Goal: Task Accomplishment & Management: Manage account settings

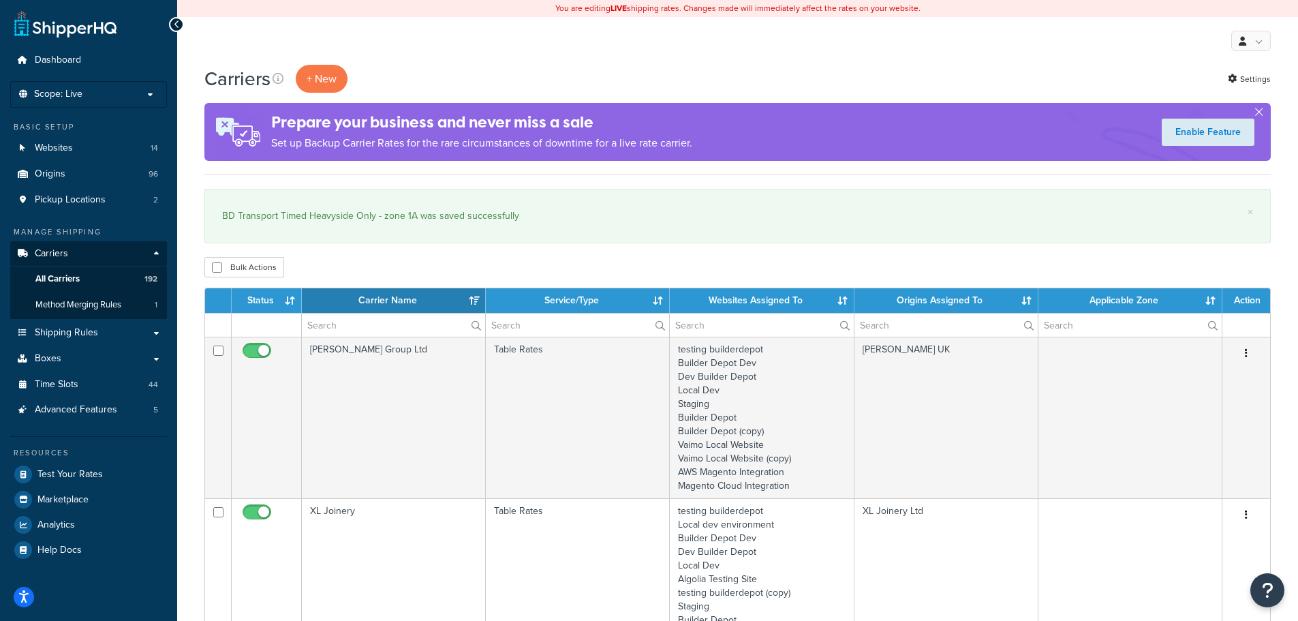
select select "15"
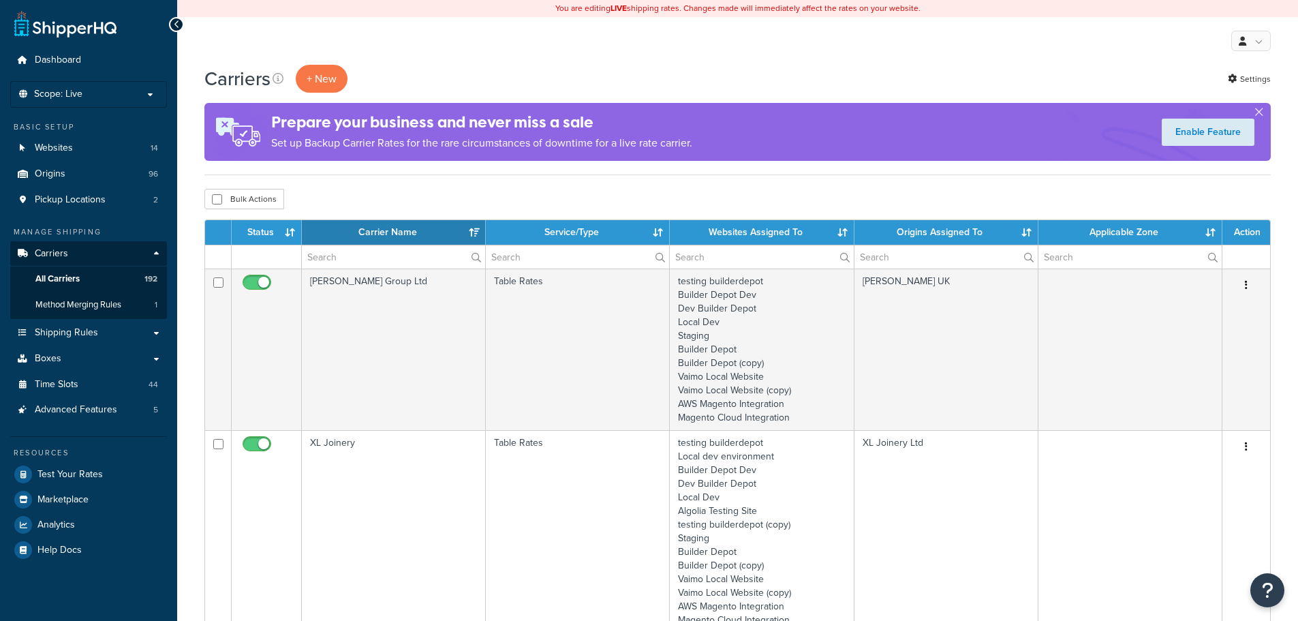
select select "15"
click at [319, 257] on input "text" at bounding box center [393, 256] width 183 height 23
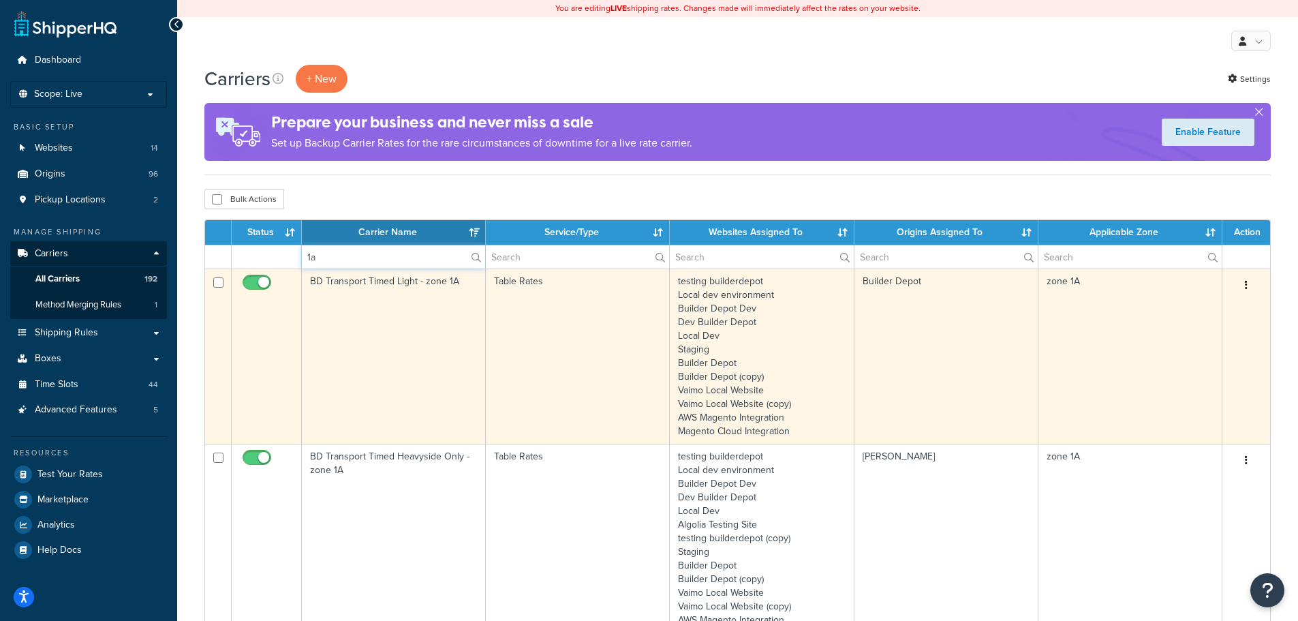
type input "1a"
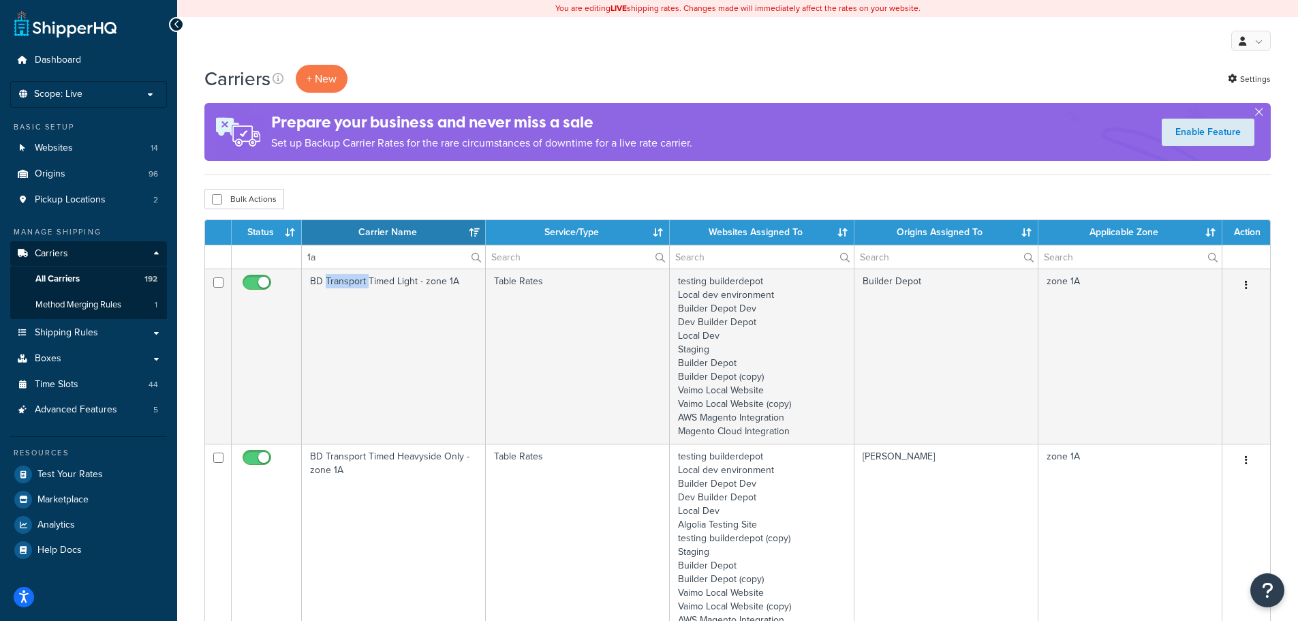
click at [331, 319] on td "BD Transport Timed Light - zone 1A" at bounding box center [394, 355] width 184 height 175
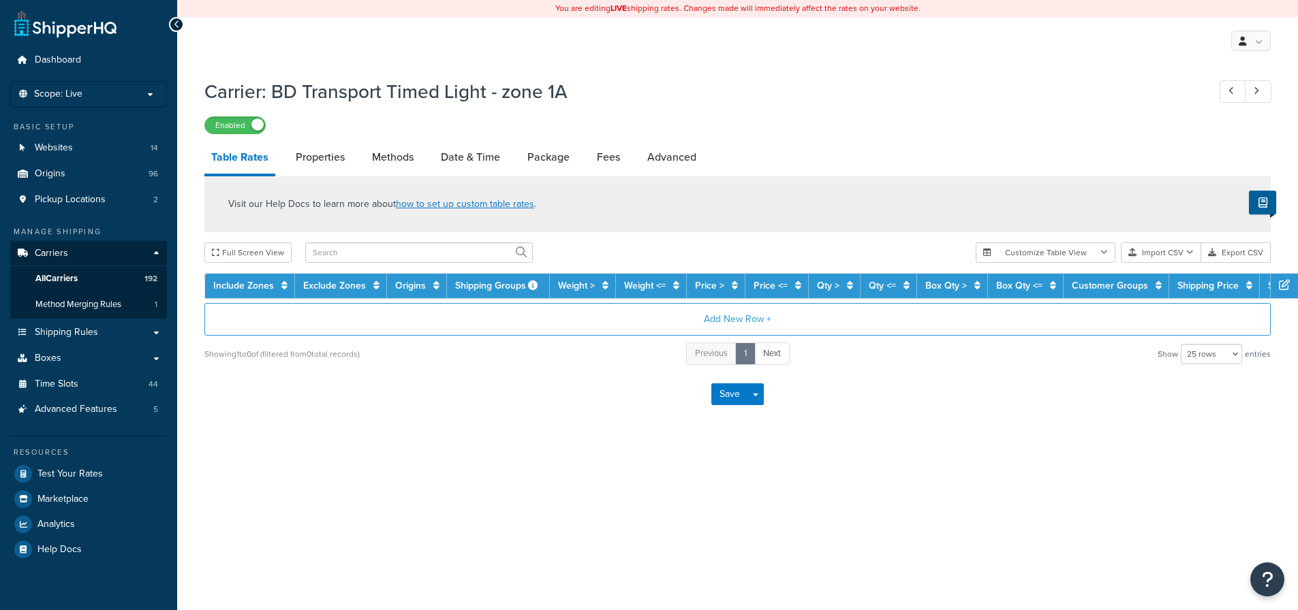
select select "25"
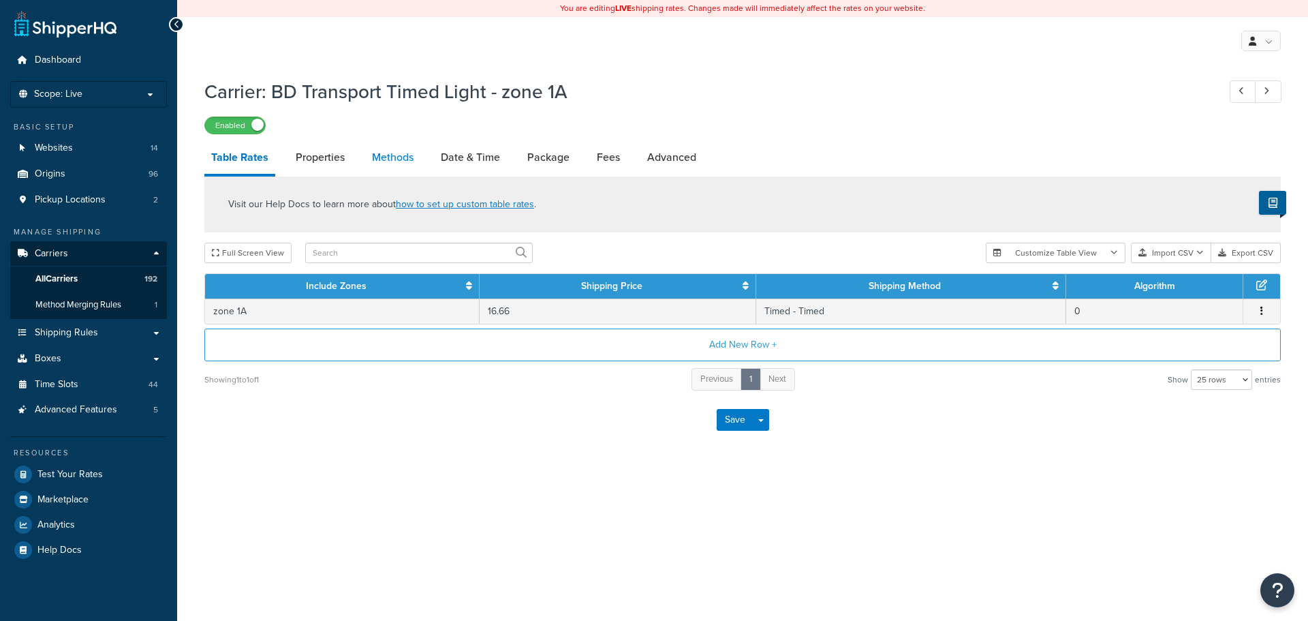
click at [387, 150] on link "Methods" at bounding box center [392, 157] width 55 height 33
select select "25"
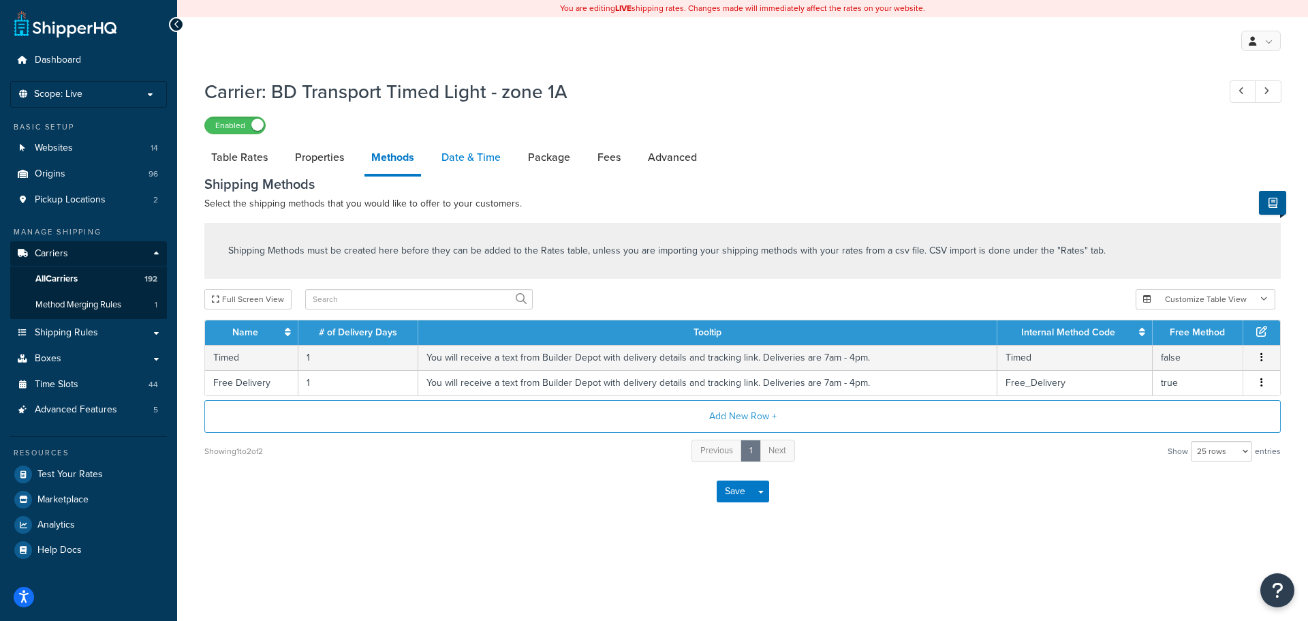
click at [481, 156] on link "Date & Time" at bounding box center [471, 157] width 73 height 33
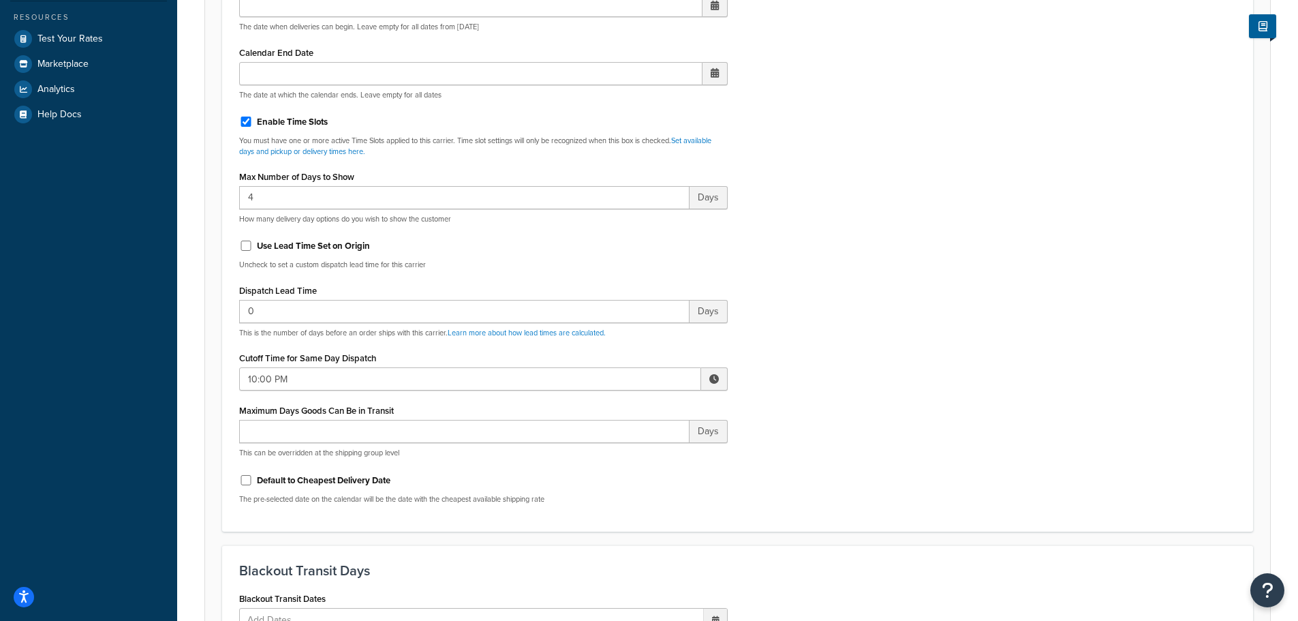
scroll to position [477, 0]
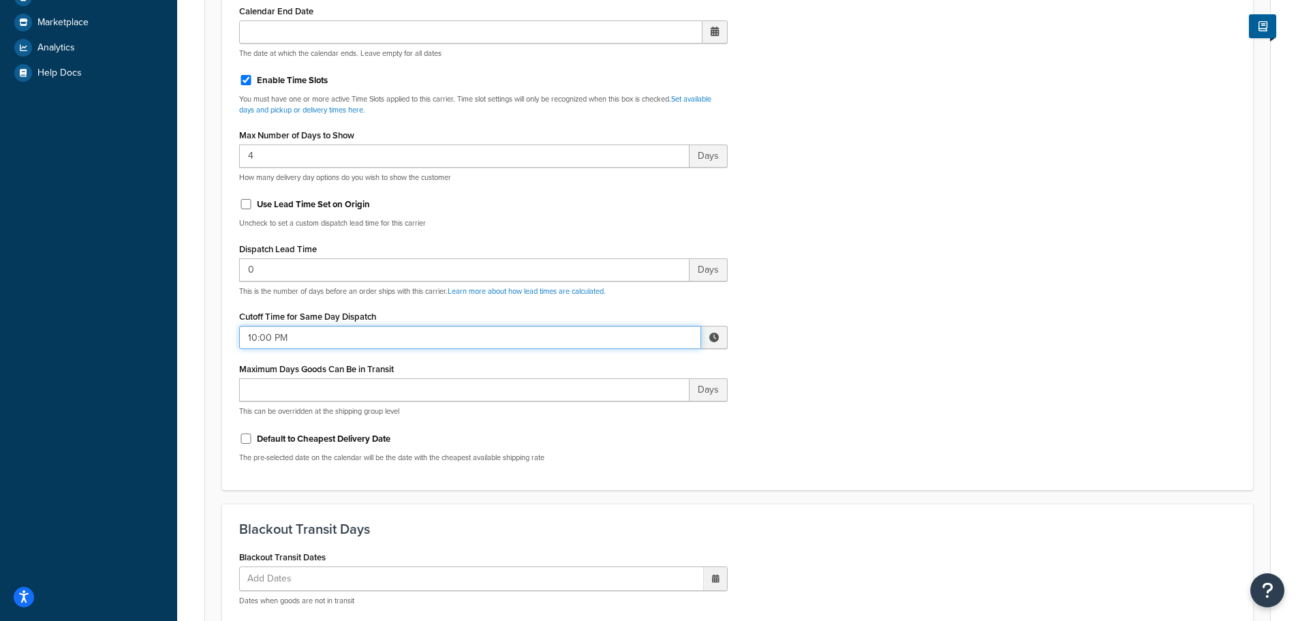
click at [261, 334] on input "10:00 PM" at bounding box center [470, 337] width 462 height 23
click at [610, 369] on span "▲" at bounding box center [613, 367] width 27 height 27
click at [610, 368] on span "▲" at bounding box center [613, 367] width 27 height 27
click at [613, 403] on span "▼" at bounding box center [613, 407] width 27 height 27
click at [612, 403] on span "▼" at bounding box center [613, 407] width 27 height 27
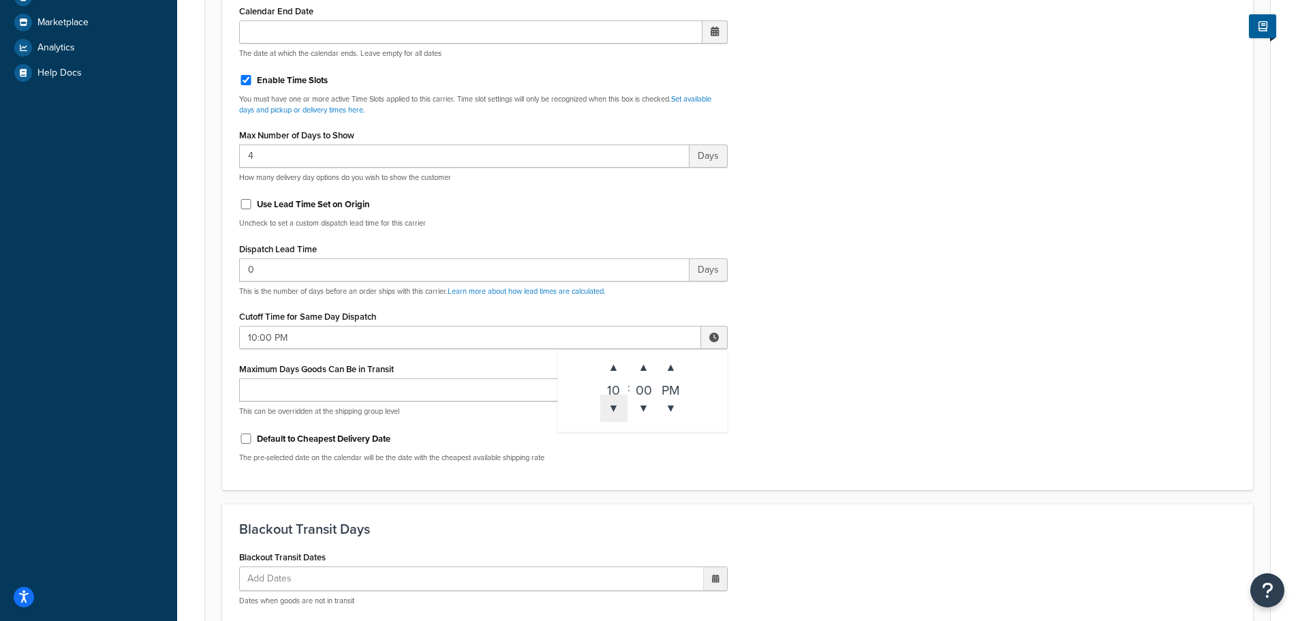
click at [612, 403] on span "▼" at bounding box center [613, 407] width 27 height 27
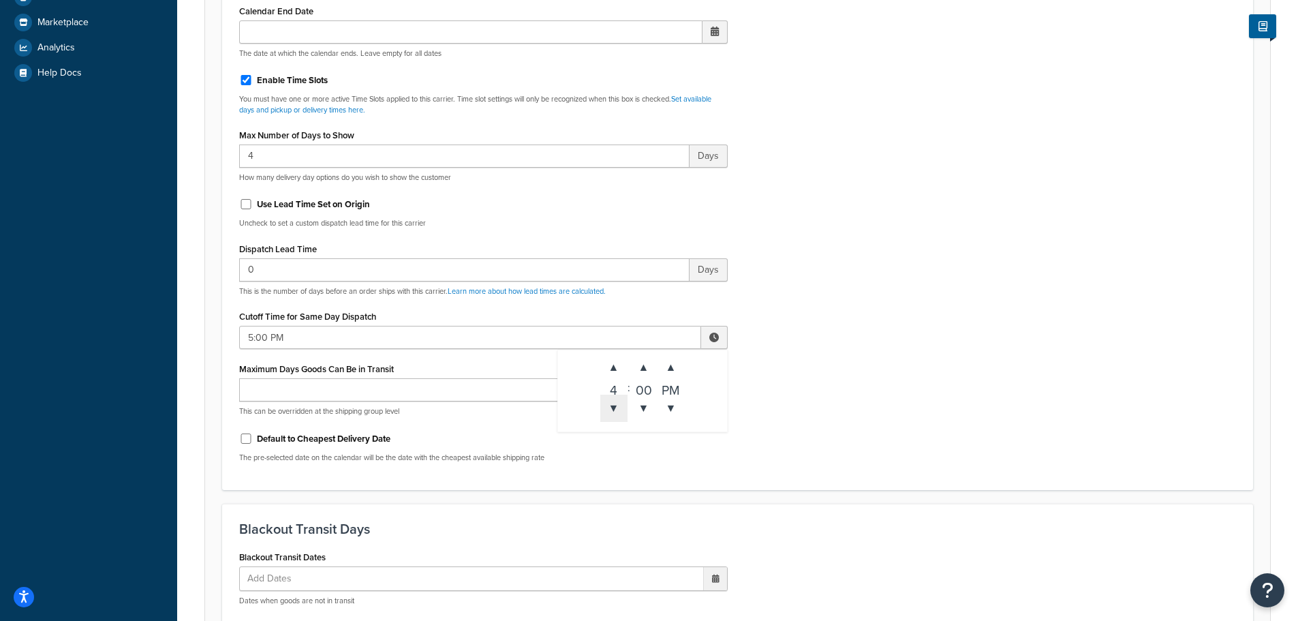
click at [612, 403] on span "▼" at bounding box center [613, 407] width 27 height 27
click at [604, 350] on div "▲ 2 ▼ : ▲ 00 ▼ ▲ PM ▼" at bounding box center [642, 390] width 170 height 82
click at [602, 350] on div "▲ 2 ▼ : ▲ 00 ▼ ▲ PM ▼" at bounding box center [642, 390] width 170 height 82
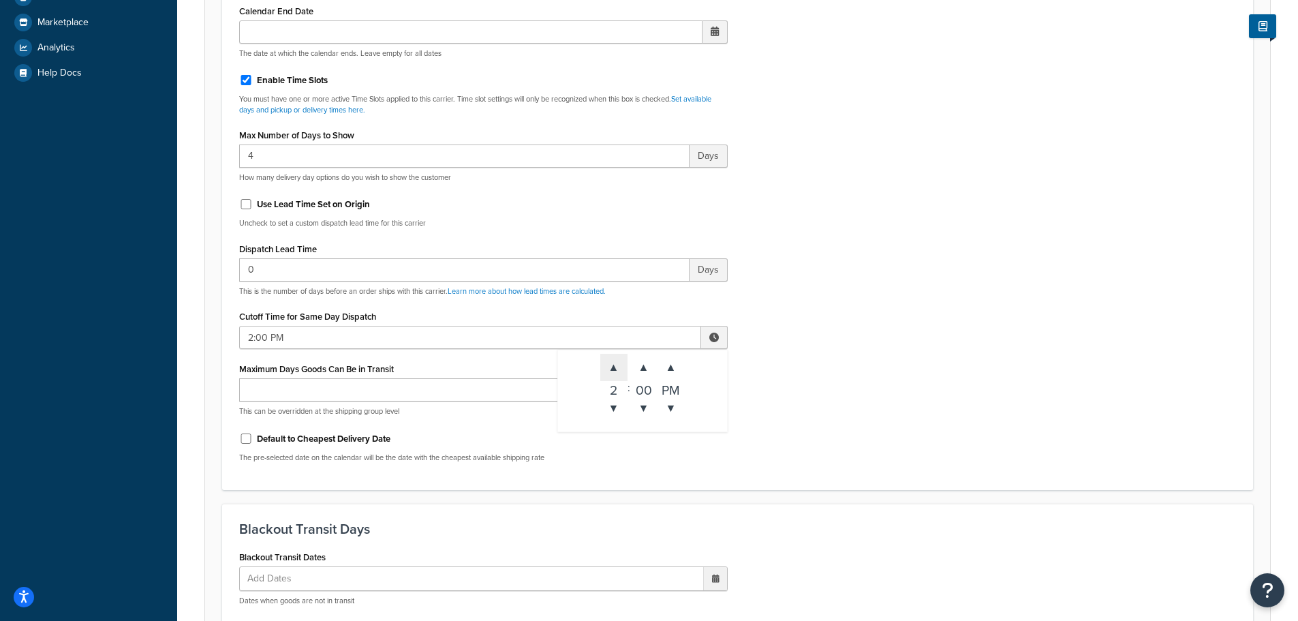
click at [610, 365] on span "▲" at bounding box center [613, 367] width 27 height 27
type input "3:00 PM"
click at [837, 410] on div "Include Delivery Date Information: No, just show shipping rates Show Calendar S…" at bounding box center [737, 152] width 1017 height 641
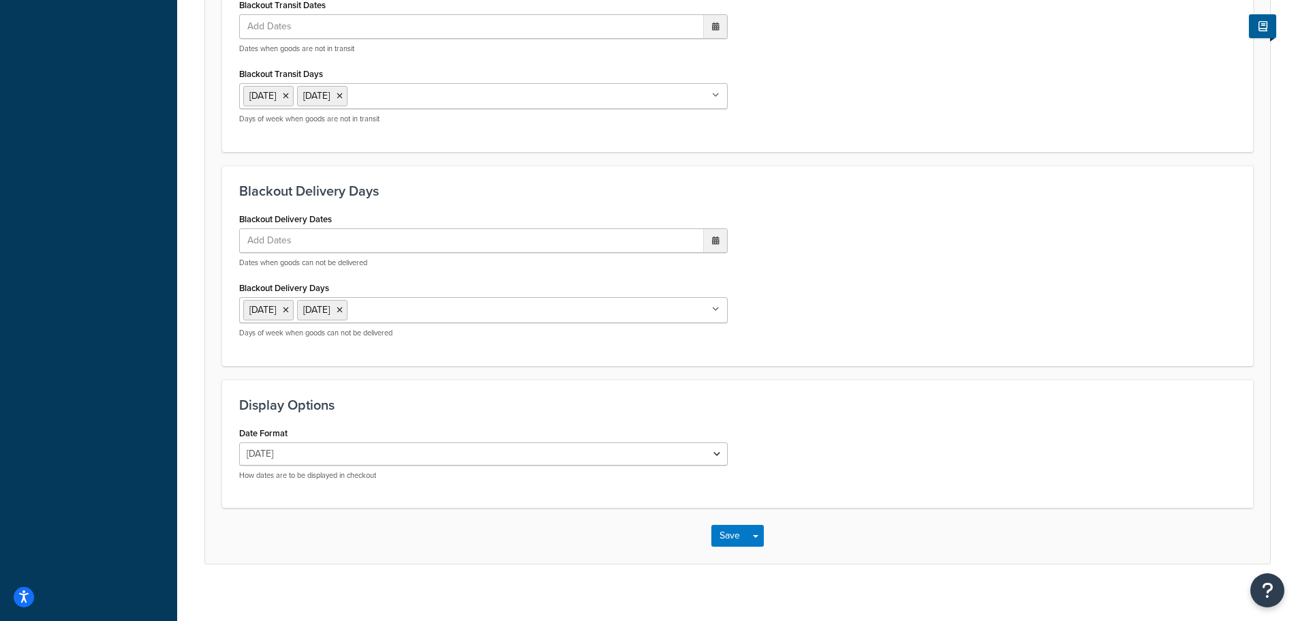
scroll to position [1041, 0]
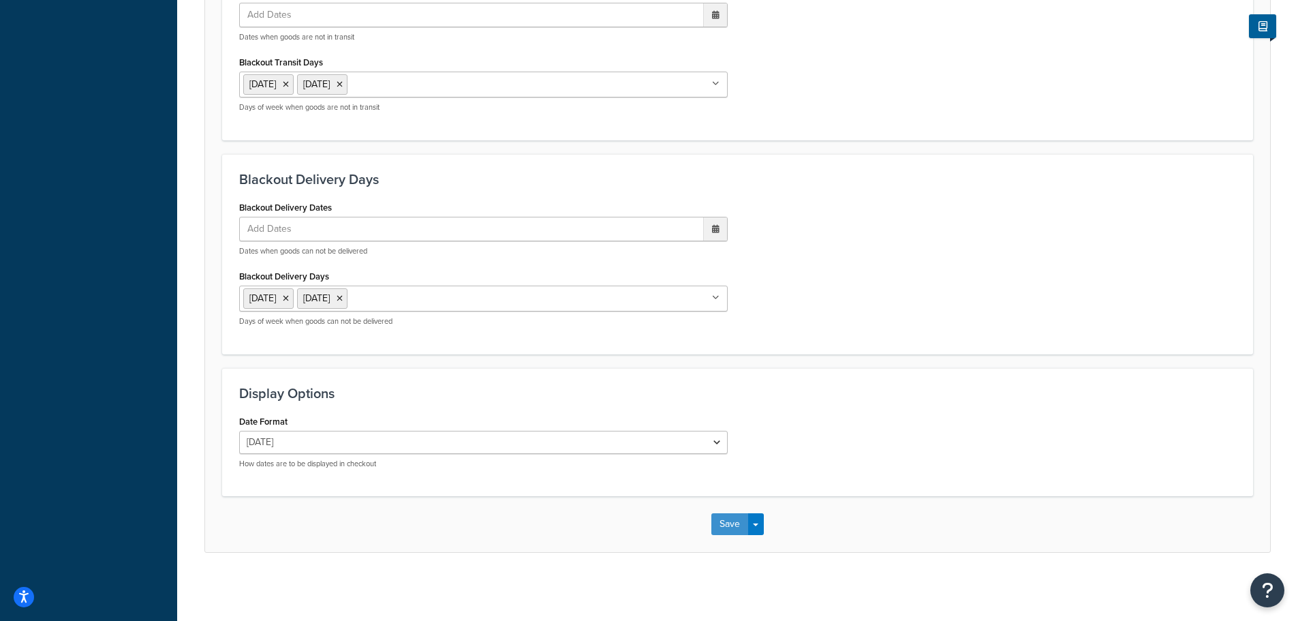
click at [740, 518] on button "Save" at bounding box center [729, 524] width 37 height 22
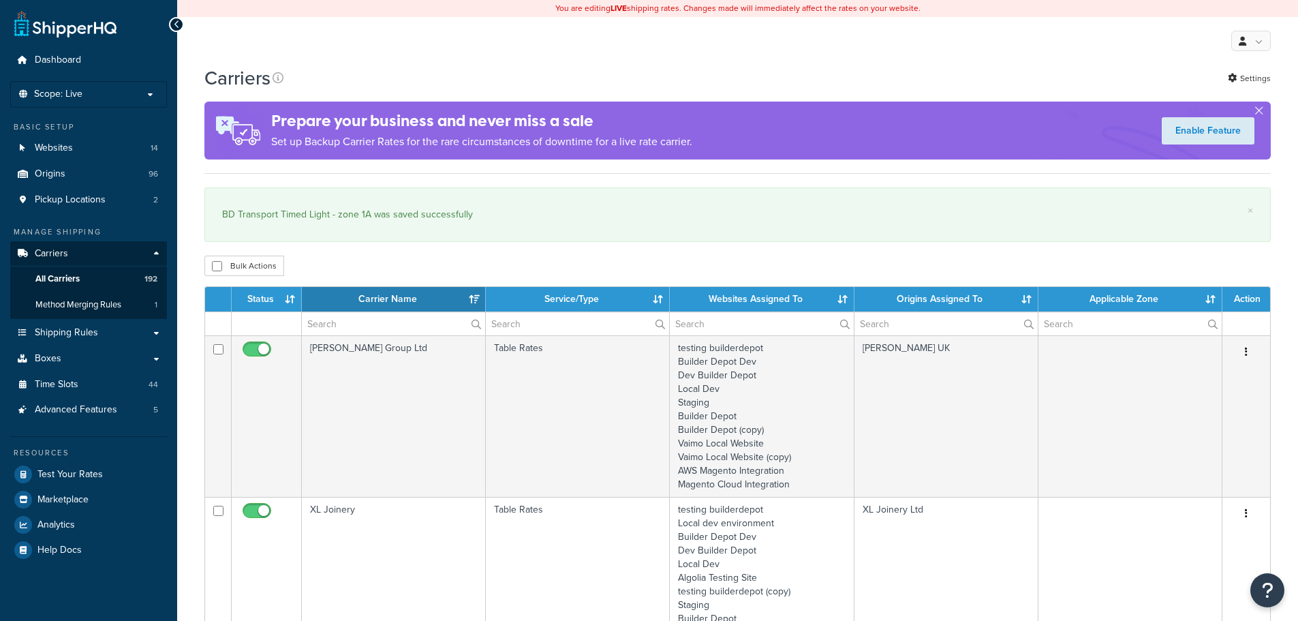
select select "15"
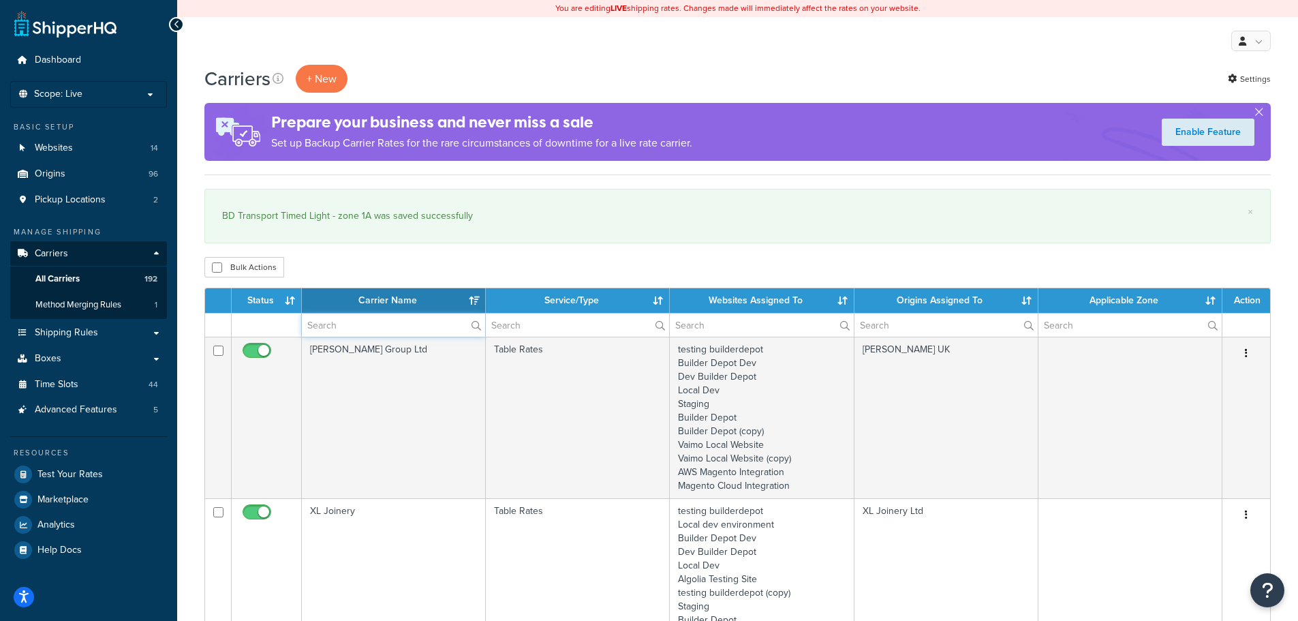
click at [334, 320] on input "text" at bounding box center [393, 324] width 183 height 23
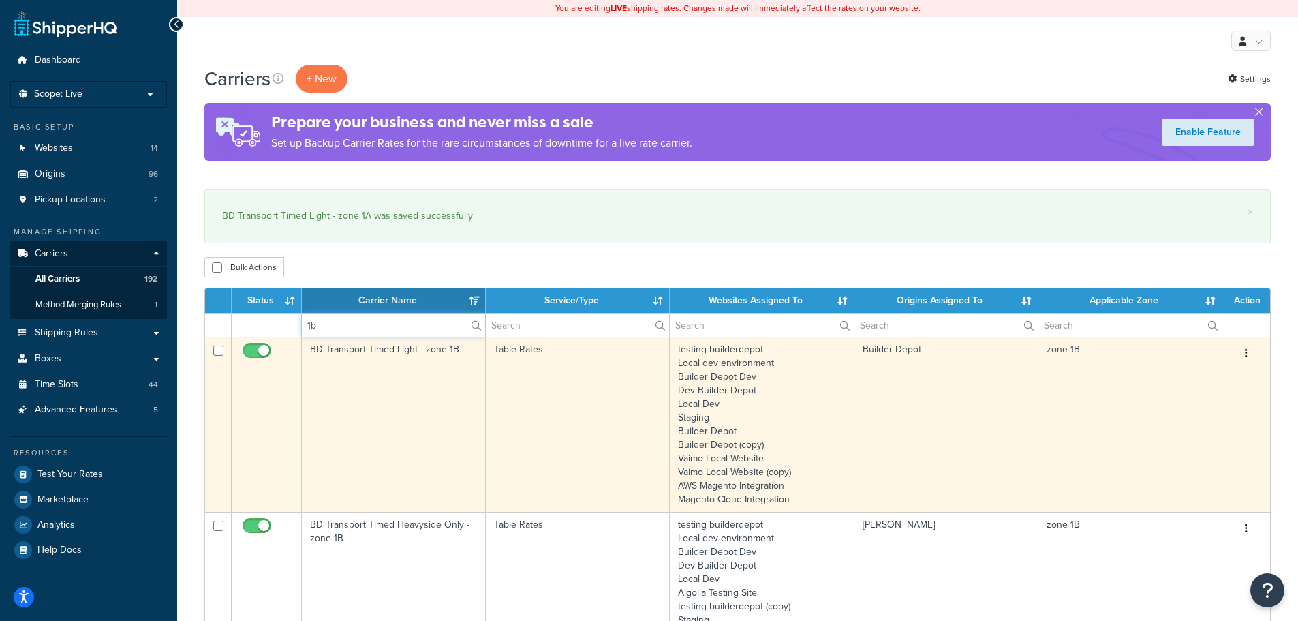
type input "1b"
click at [340, 387] on td "BD Transport Timed Light - zone 1B" at bounding box center [394, 424] width 184 height 175
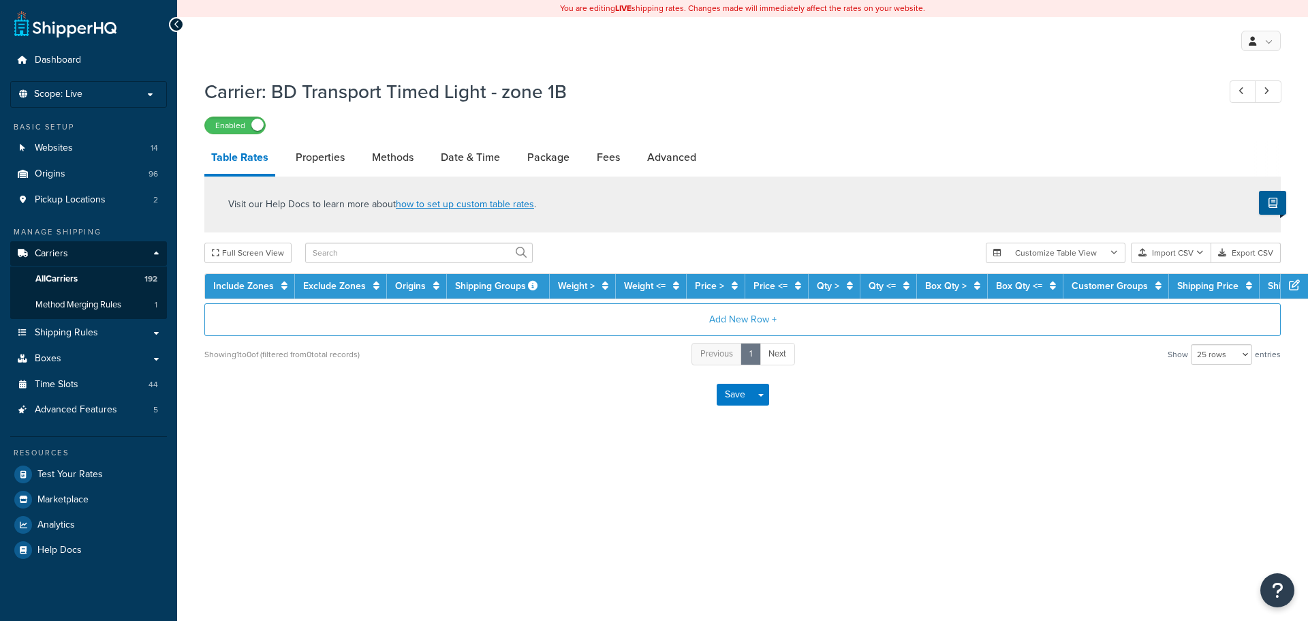
select select "25"
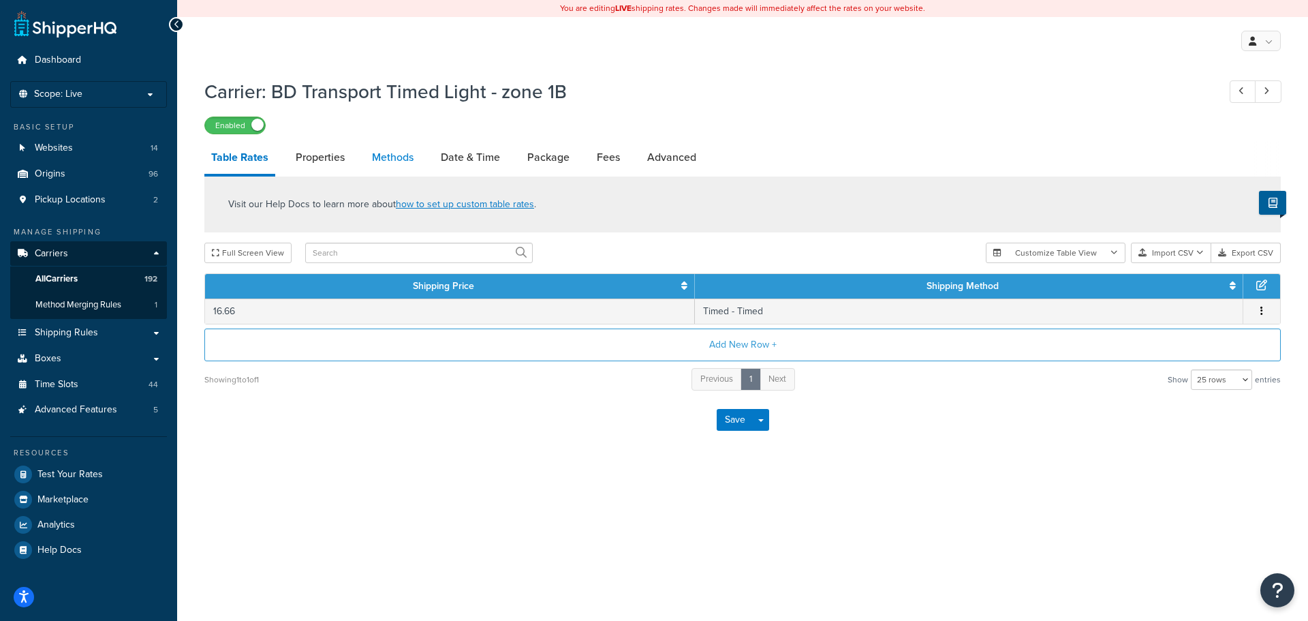
click at [390, 159] on link "Methods" at bounding box center [392, 157] width 55 height 33
select select "25"
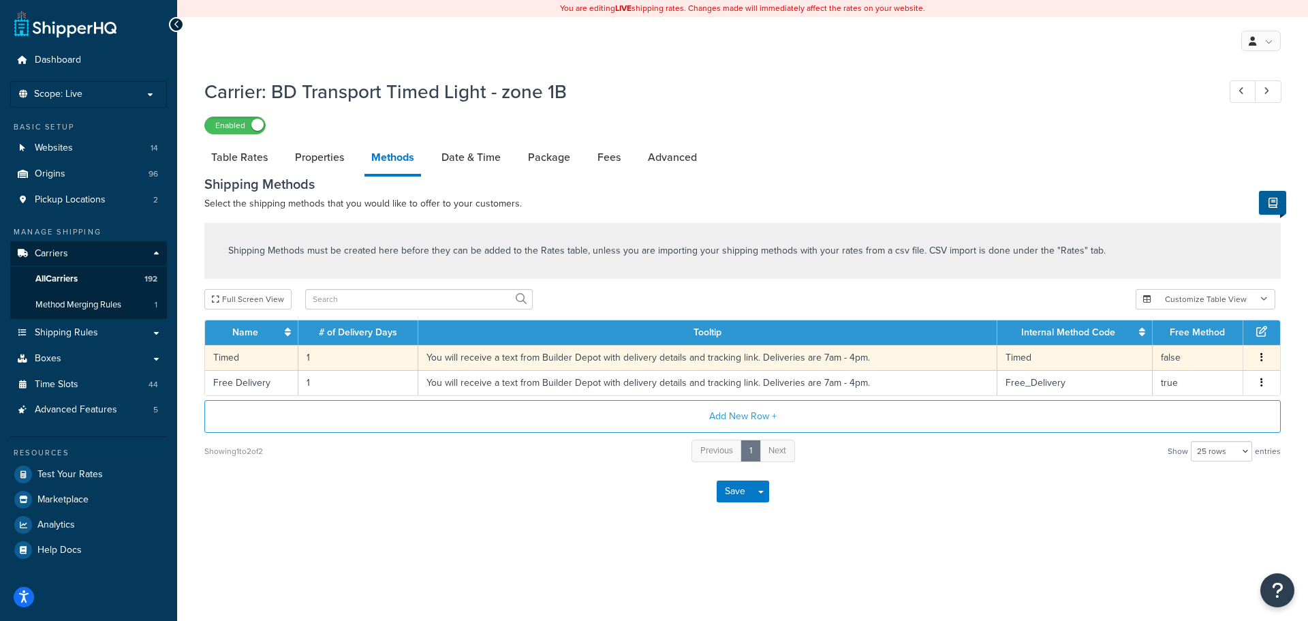
click at [306, 360] on td "1" at bounding box center [358, 357] width 120 height 25
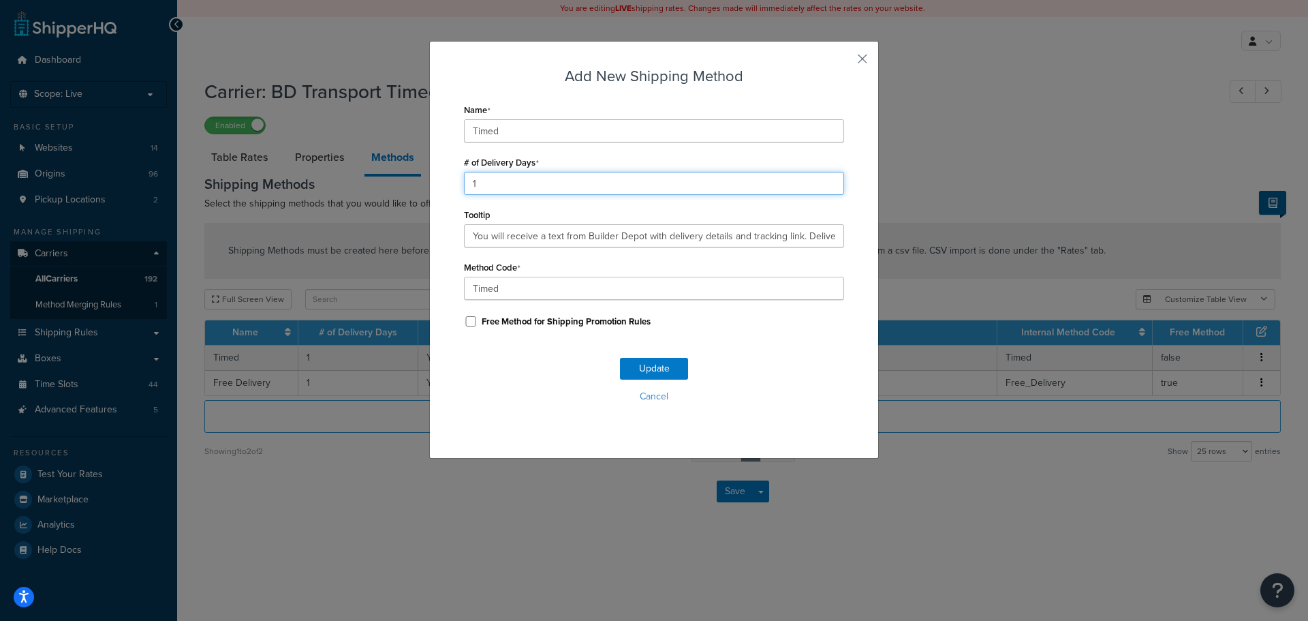
drag, startPoint x: 491, startPoint y: 184, endPoint x: 457, endPoint y: 180, distance: 34.3
click at [457, 180] on div "Add New Shipping Method Name Timed # of Delivery Days 1 Tooltip You will receiv…" at bounding box center [654, 250] width 450 height 418
type input "2"
click at [640, 365] on button "Update" at bounding box center [654, 369] width 68 height 22
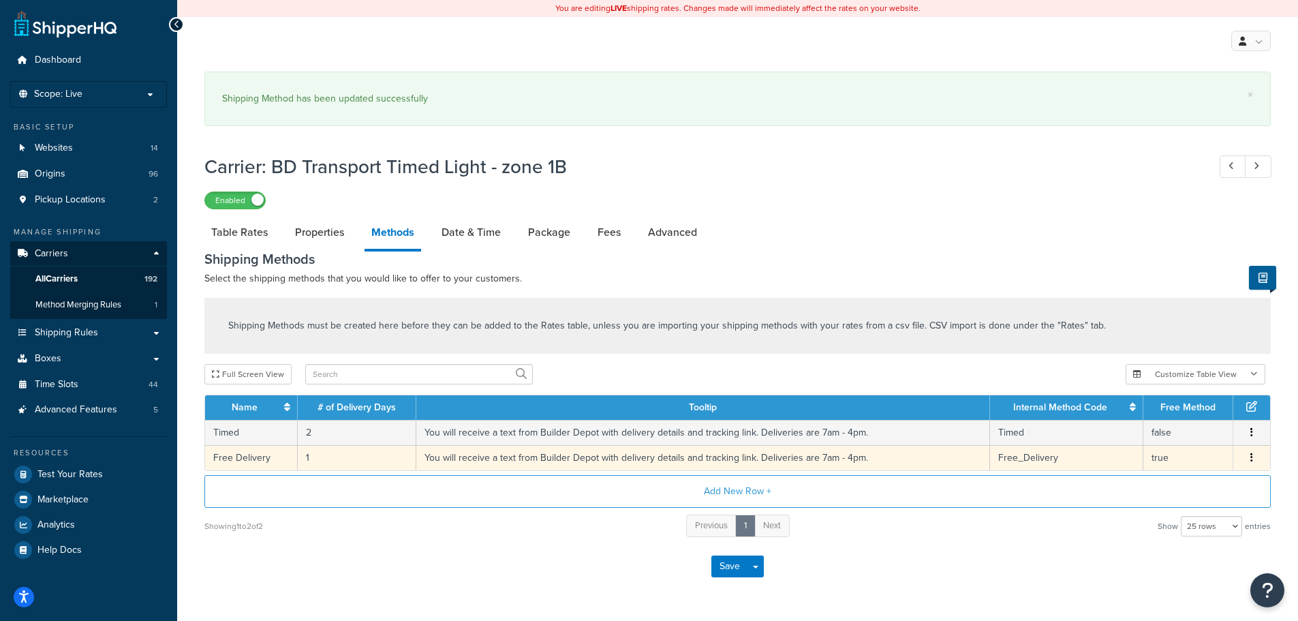
click at [307, 450] on td "1" at bounding box center [357, 457] width 119 height 25
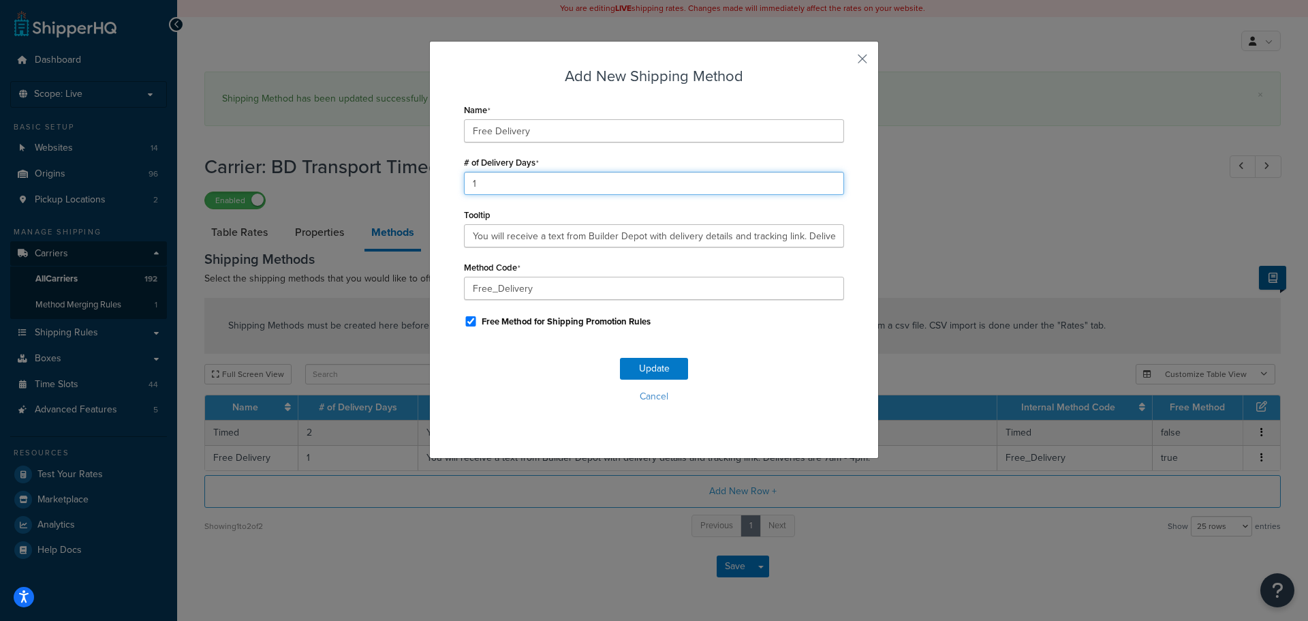
drag, startPoint x: 485, startPoint y: 187, endPoint x: 416, endPoint y: 188, distance: 69.5
click at [418, 187] on div "Add New Shipping Method Name Free Delivery # of Delivery Days 1 Tooltip You wil…" at bounding box center [654, 310] width 1308 height 621
type input "2"
click at [648, 364] on button "Update" at bounding box center [654, 369] width 68 height 22
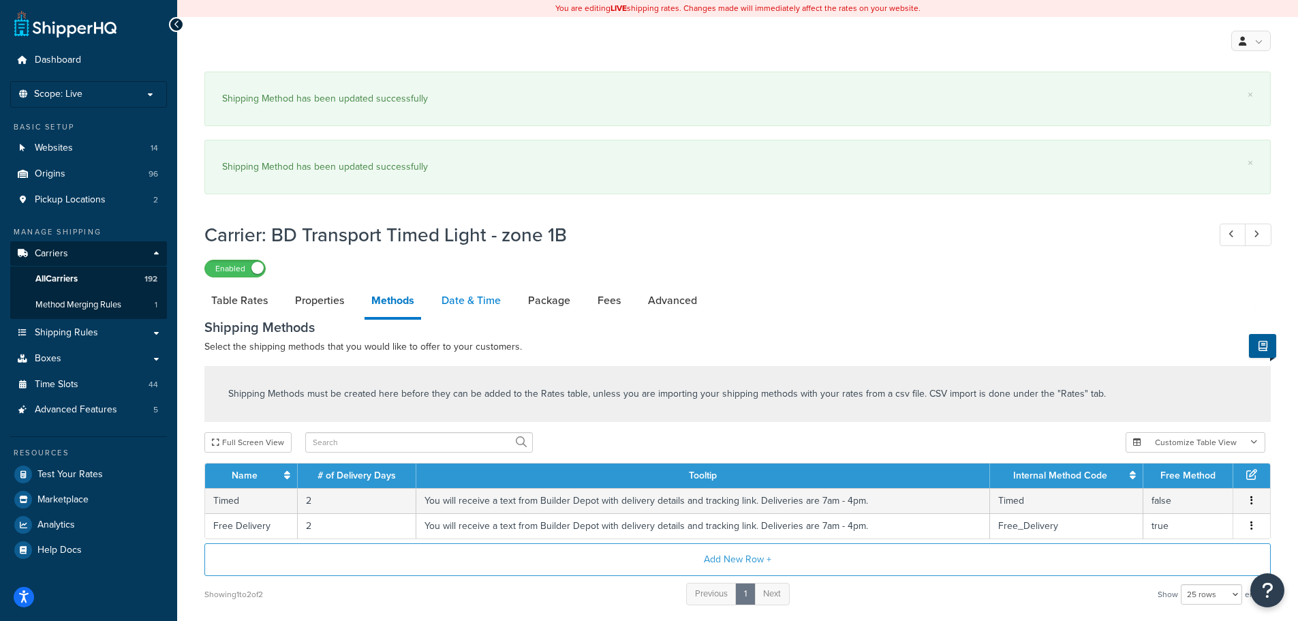
click at [456, 307] on link "Date & Time" at bounding box center [471, 300] width 73 height 33
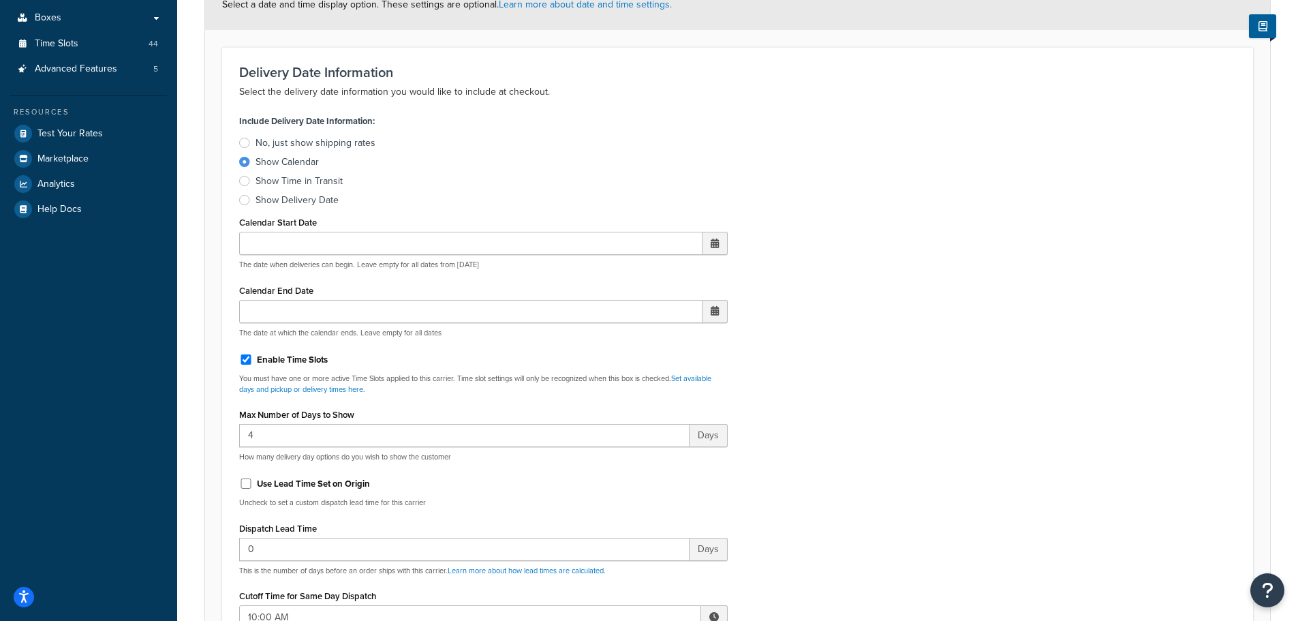
scroll to position [545, 0]
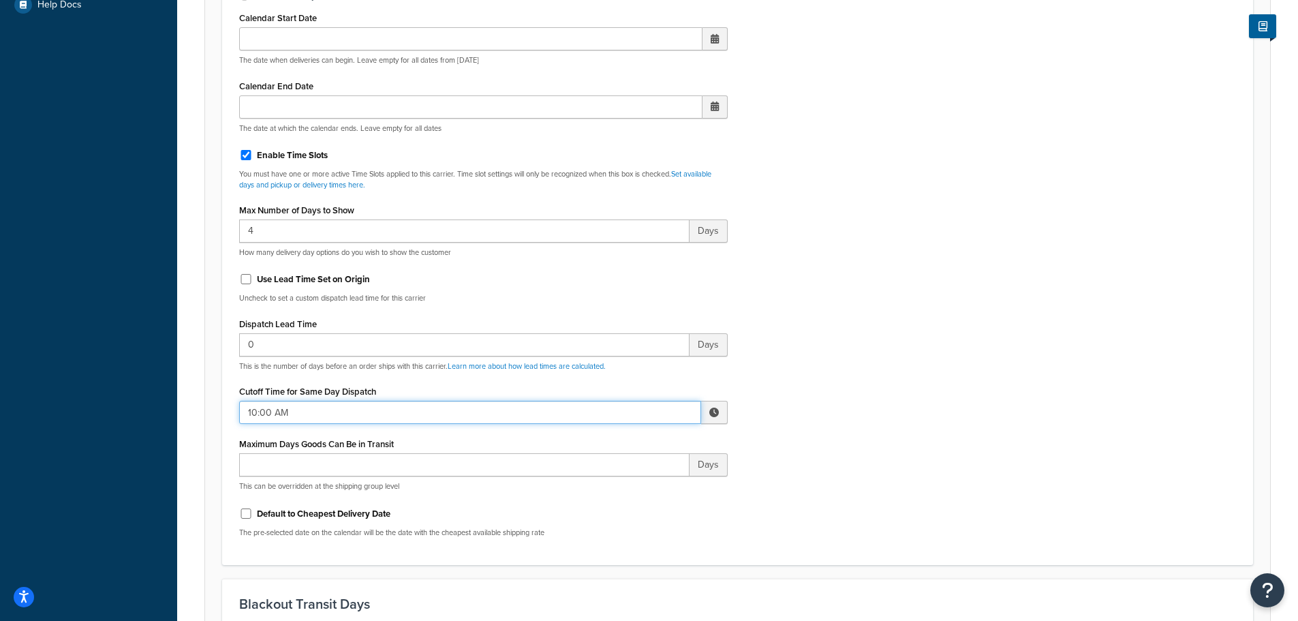
click at [273, 409] on input "10:00 AM" at bounding box center [470, 412] width 462 height 23
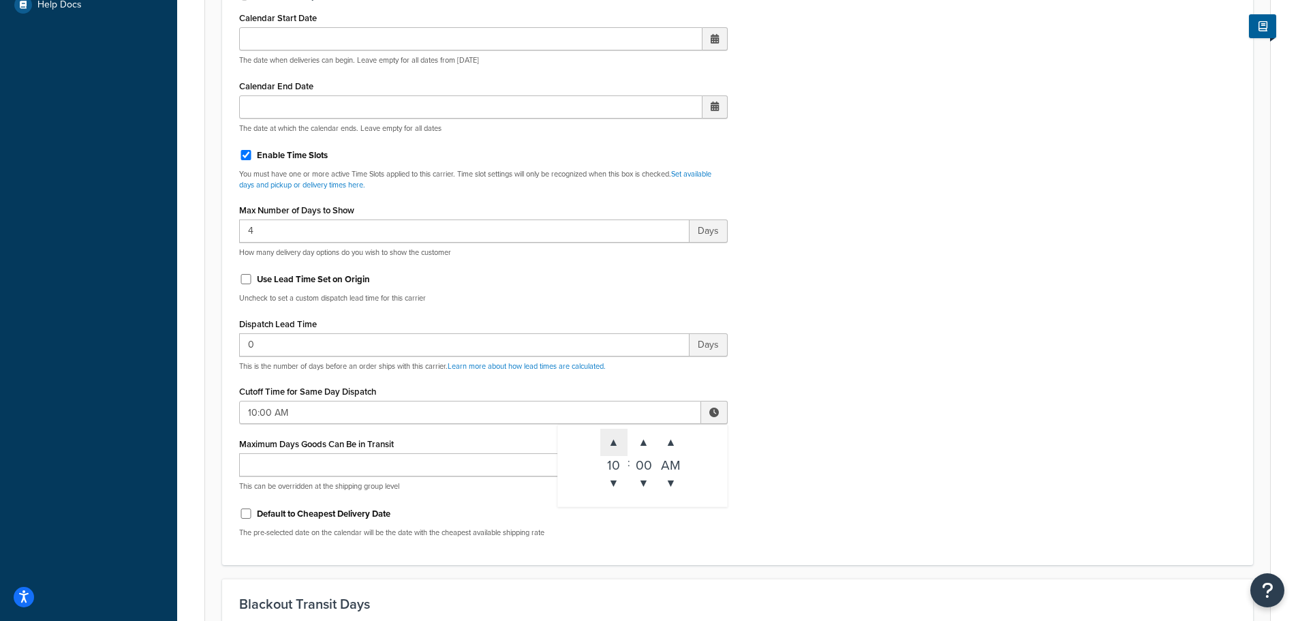
click at [615, 436] on span "▲" at bounding box center [613, 441] width 27 height 27
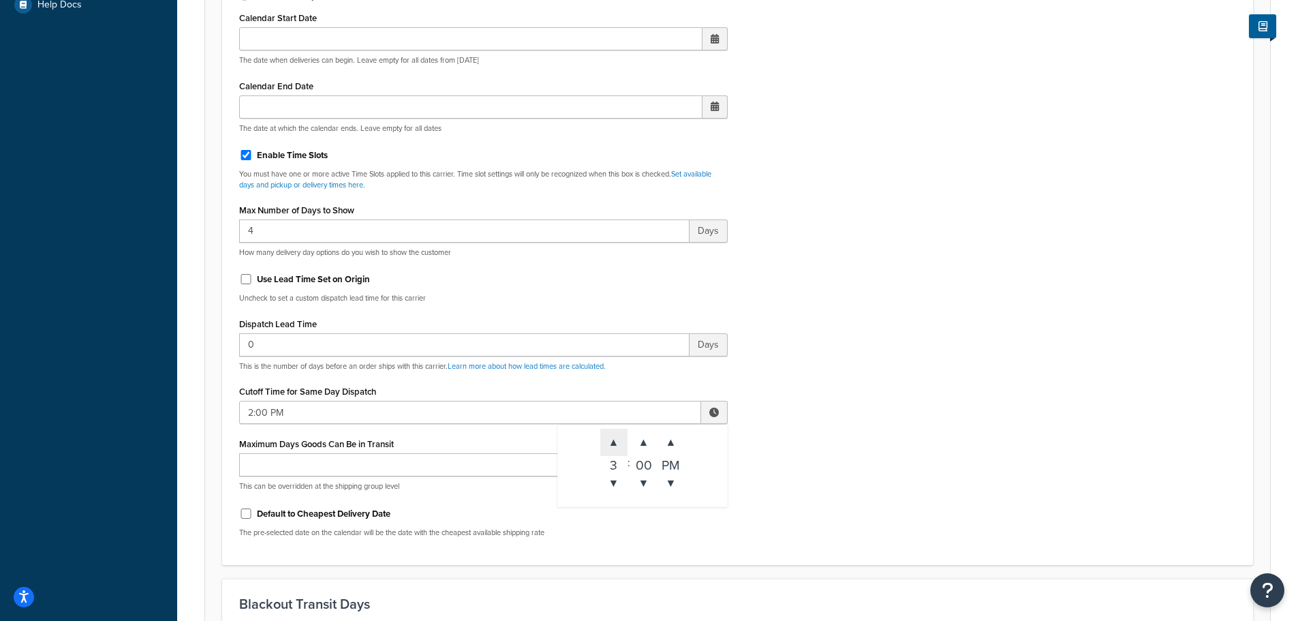
type input "3:00 PM"
click at [919, 445] on div "Include Delivery Date Information: No, just show shipping rates Show Calendar S…" at bounding box center [737, 227] width 1017 height 641
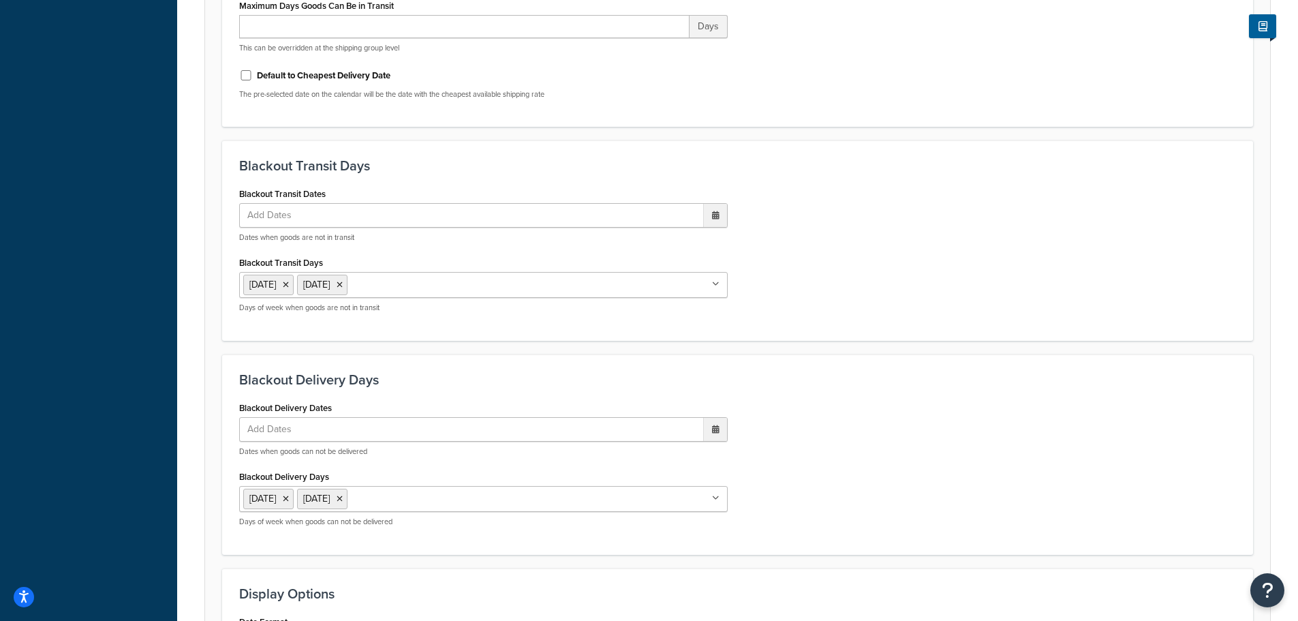
scroll to position [1184, 0]
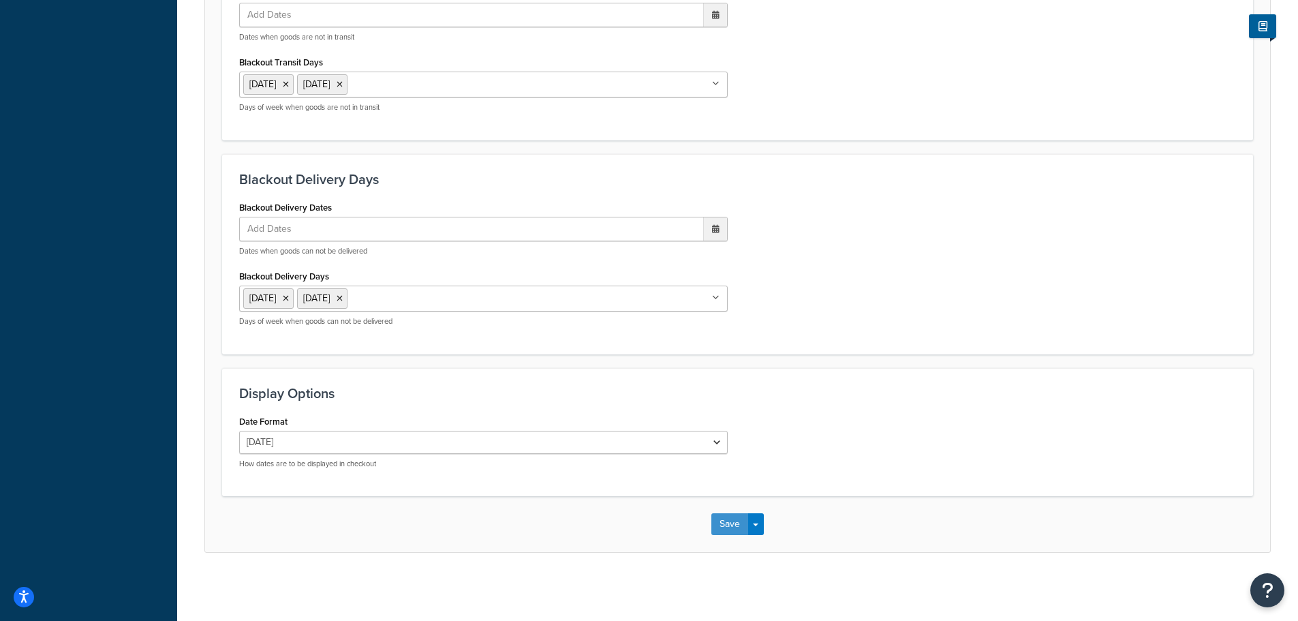
click at [736, 519] on button "Save" at bounding box center [729, 524] width 37 height 22
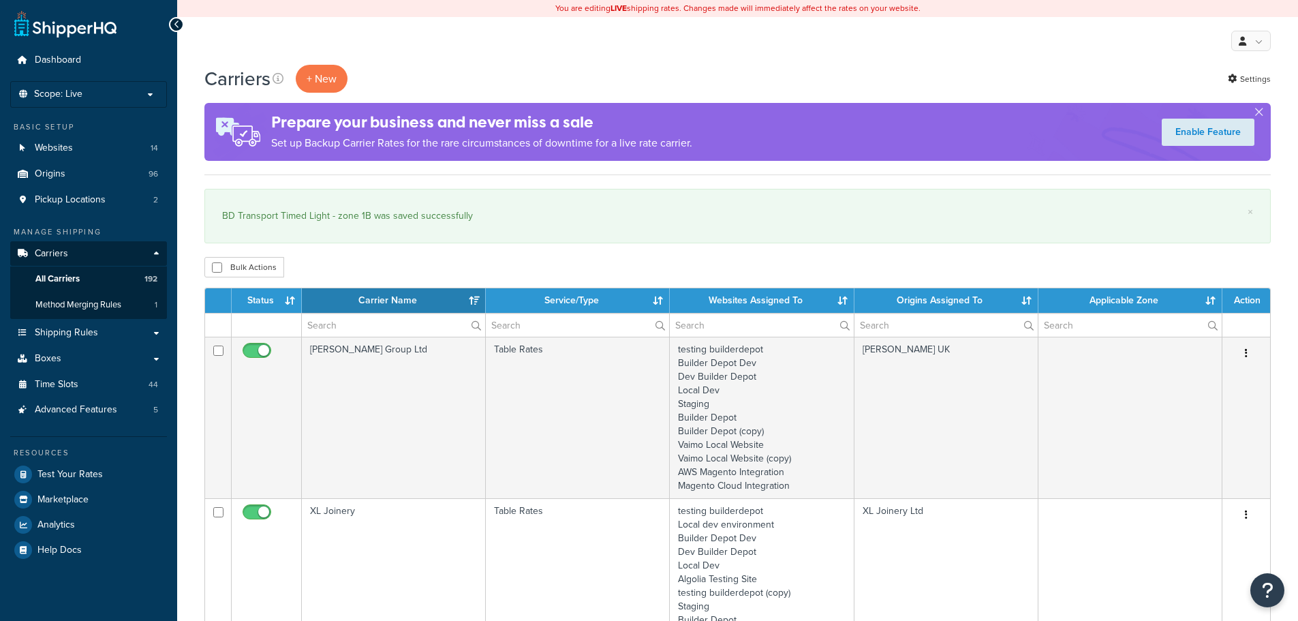
select select "15"
click at [345, 323] on input "text" at bounding box center [393, 324] width 183 height 23
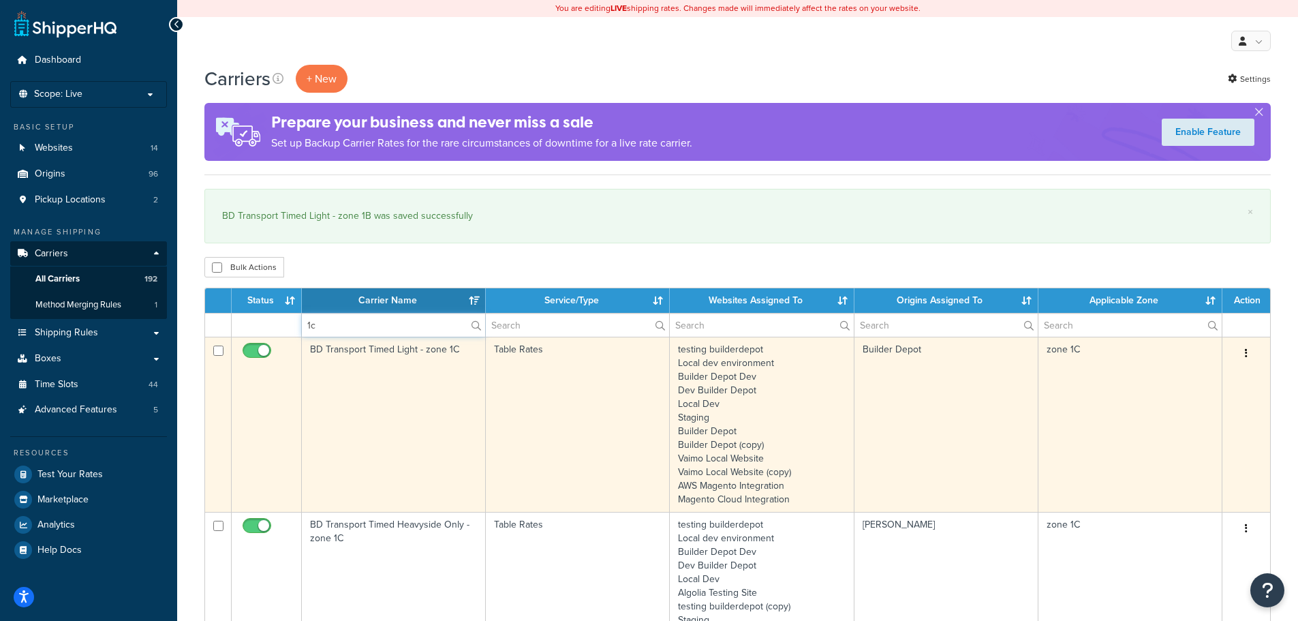
type input "1c"
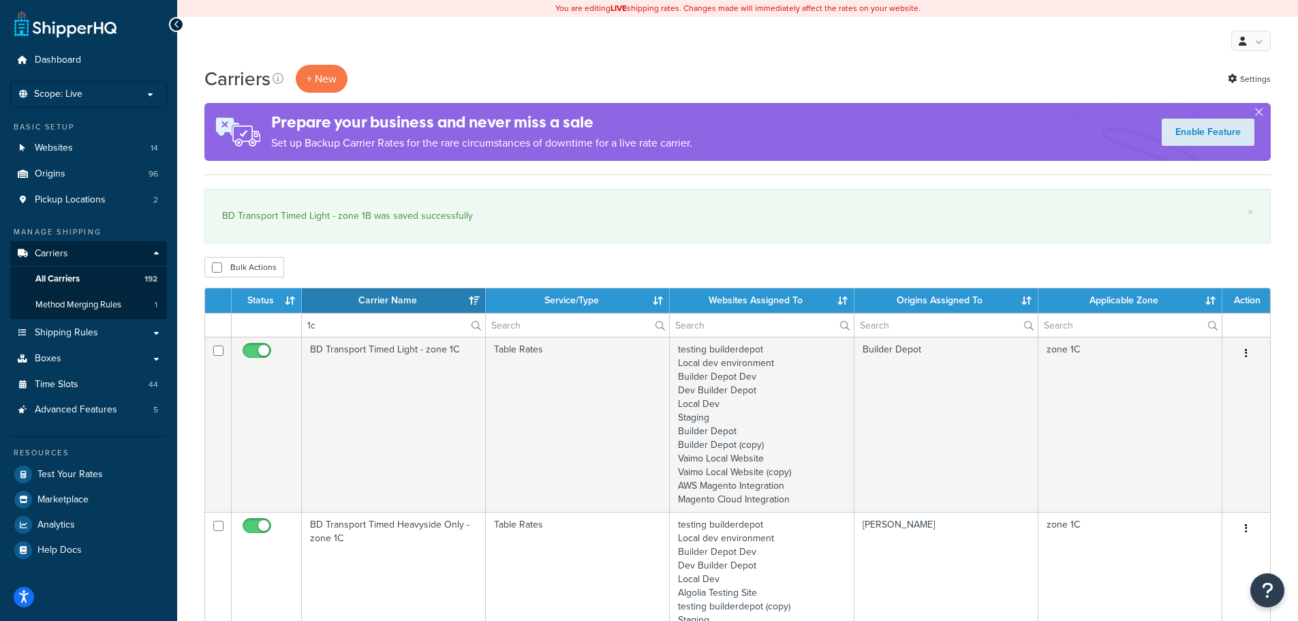
click at [396, 398] on td "BD Transport Timed Light - zone 1C" at bounding box center [394, 424] width 184 height 175
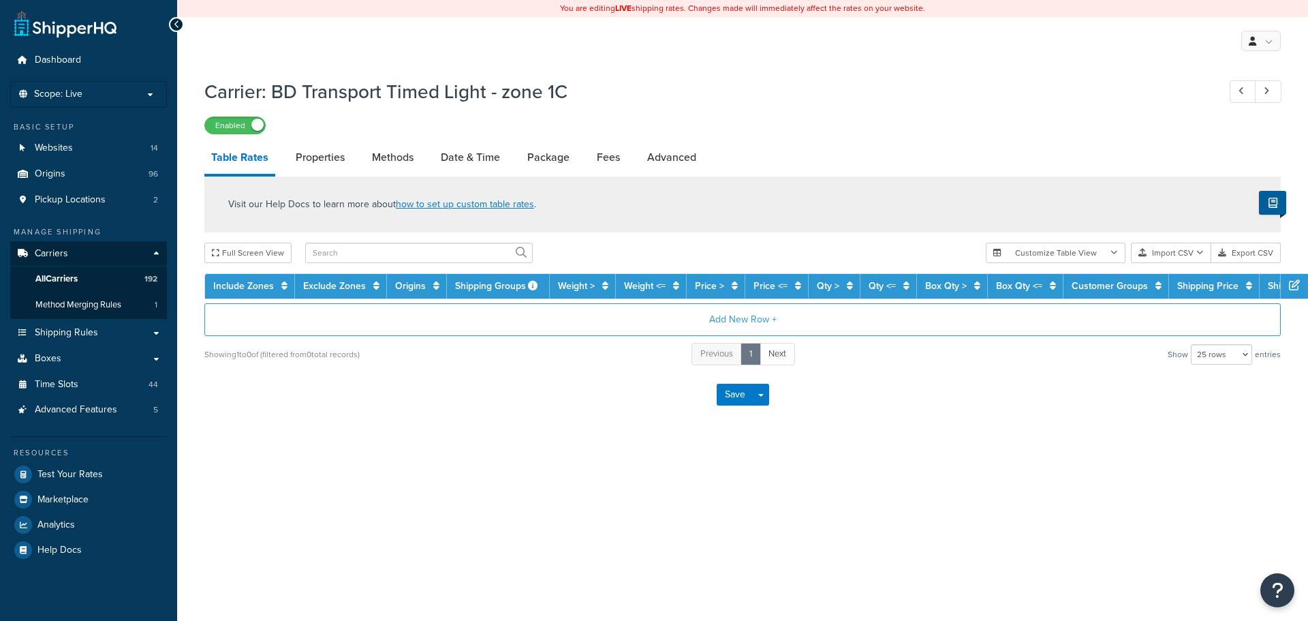
select select "25"
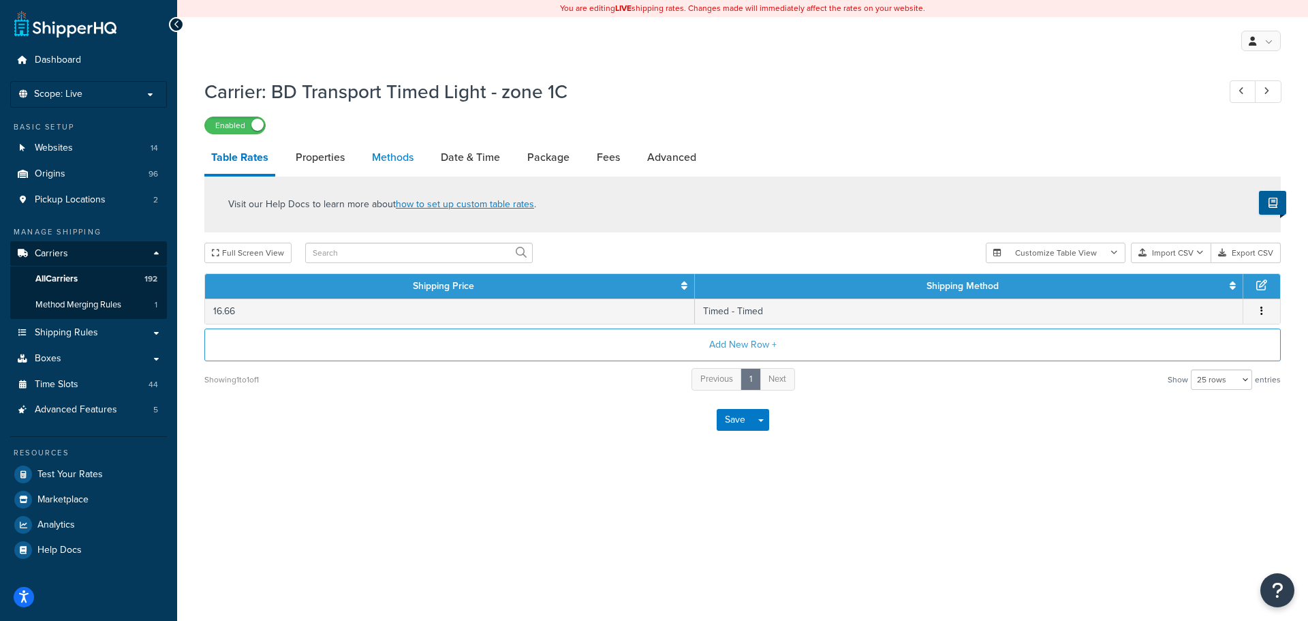
click at [390, 161] on link "Methods" at bounding box center [392, 157] width 55 height 33
select select "25"
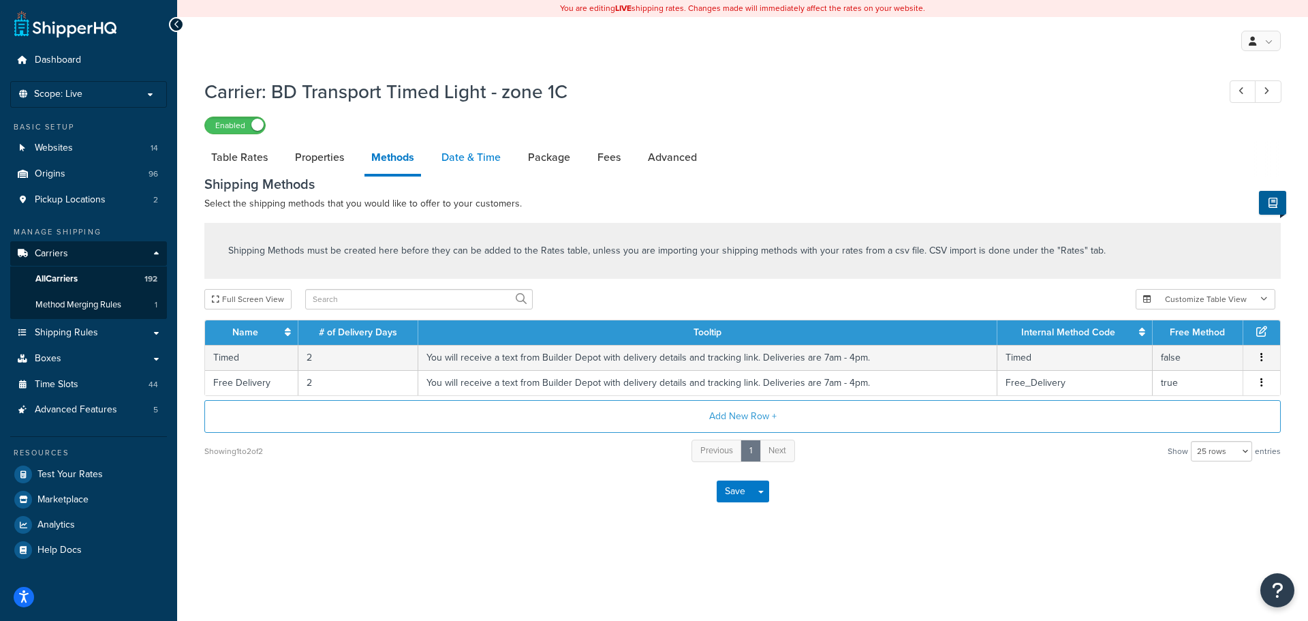
click at [484, 149] on link "Date & Time" at bounding box center [471, 157] width 73 height 33
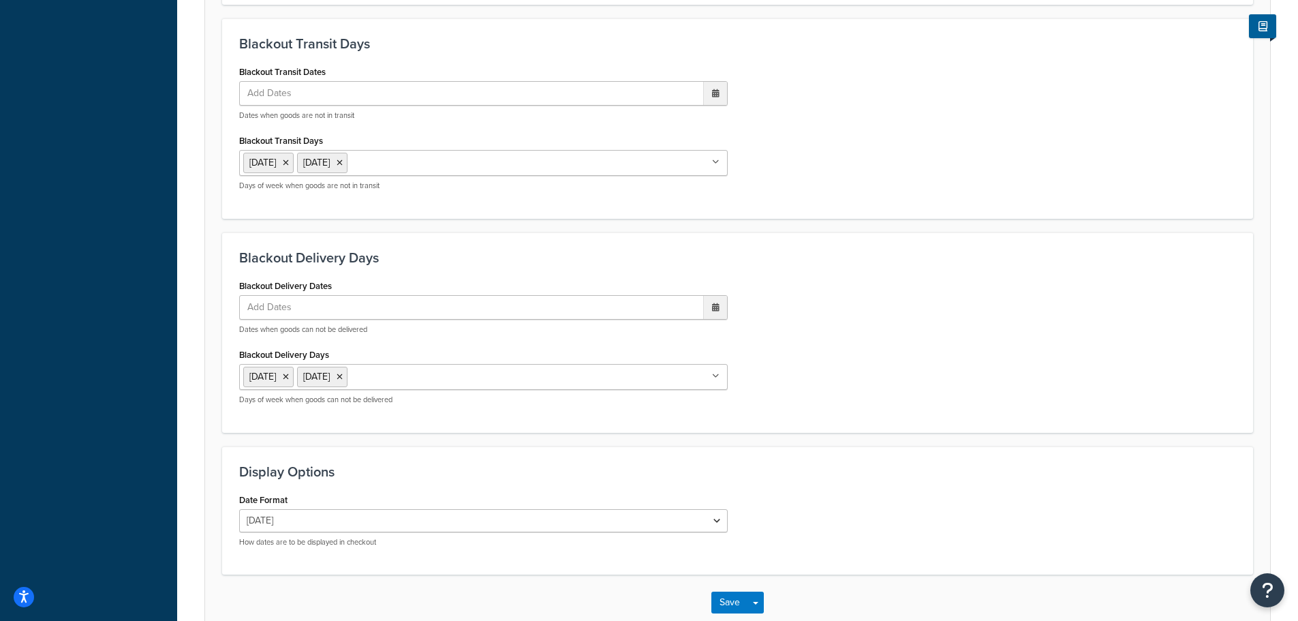
scroll to position [1041, 0]
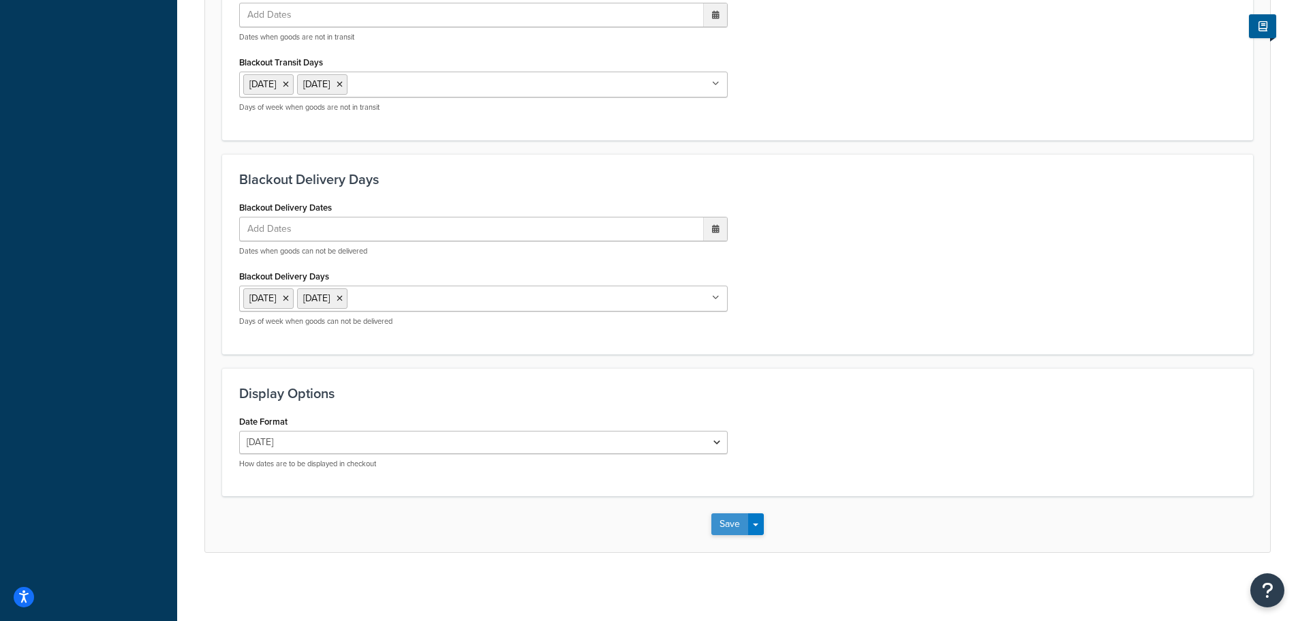
click at [722, 519] on button "Save" at bounding box center [729, 524] width 37 height 22
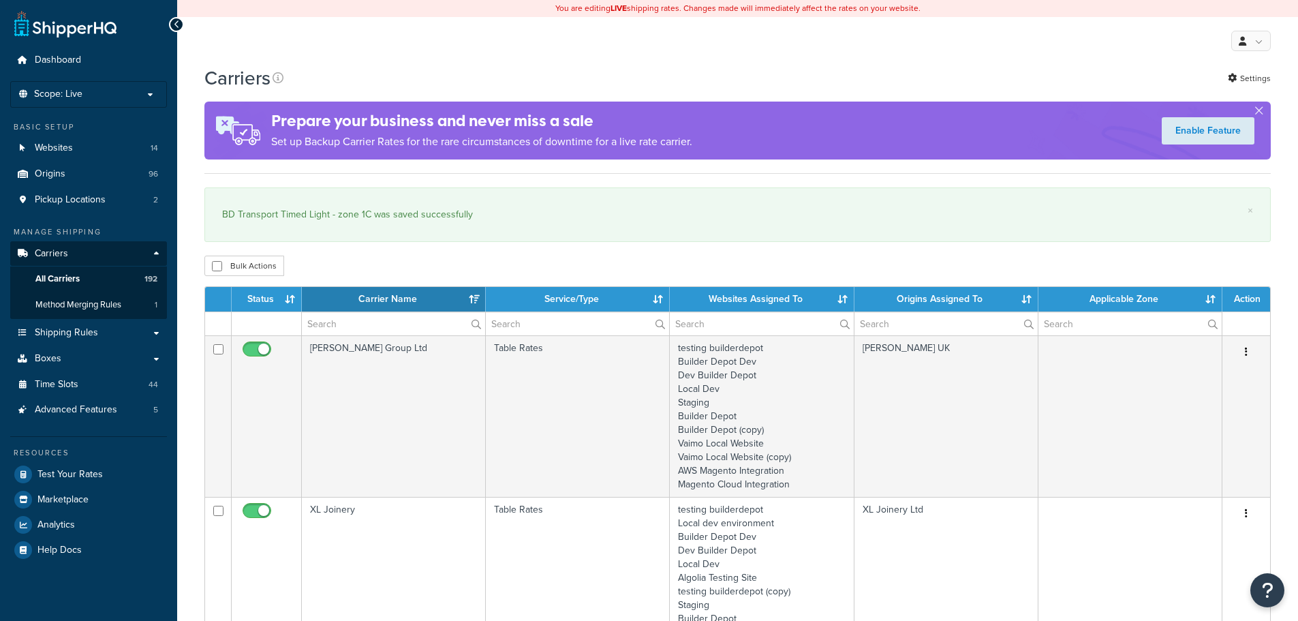
select select "15"
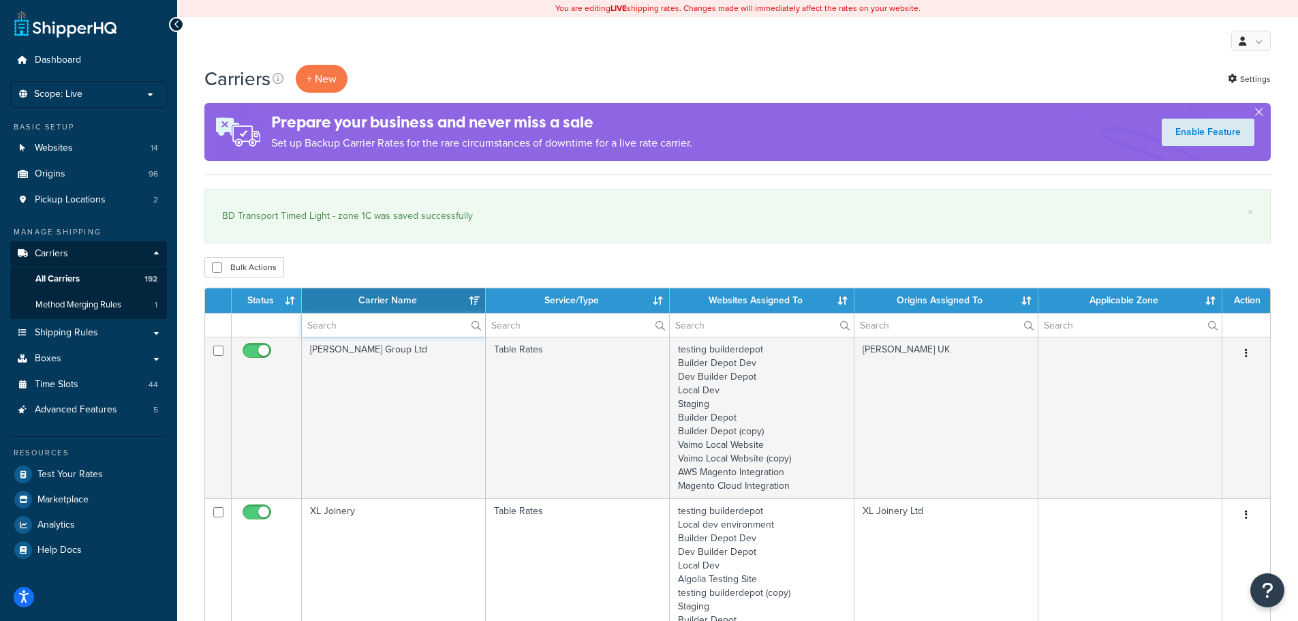
click at [357, 319] on input "text" at bounding box center [393, 324] width 183 height 23
click at [332, 320] on input "text" at bounding box center [393, 324] width 183 height 23
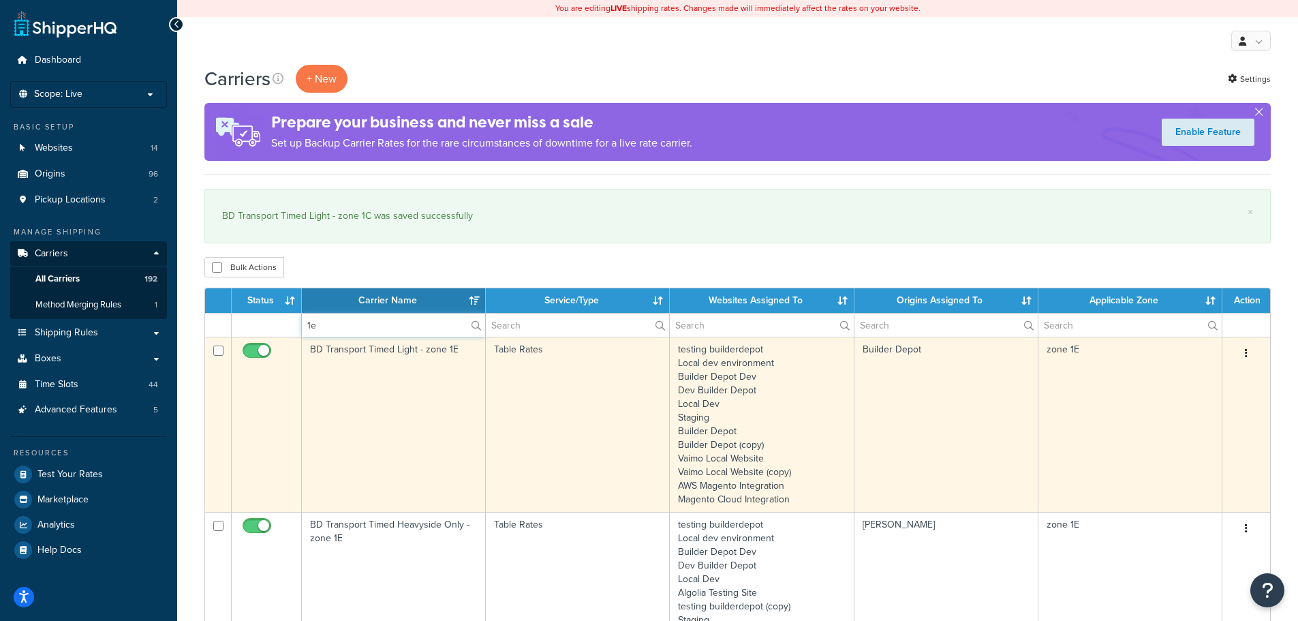
type input "1e"
click at [339, 385] on td "BD Transport Timed Light - zone 1E" at bounding box center [394, 424] width 184 height 175
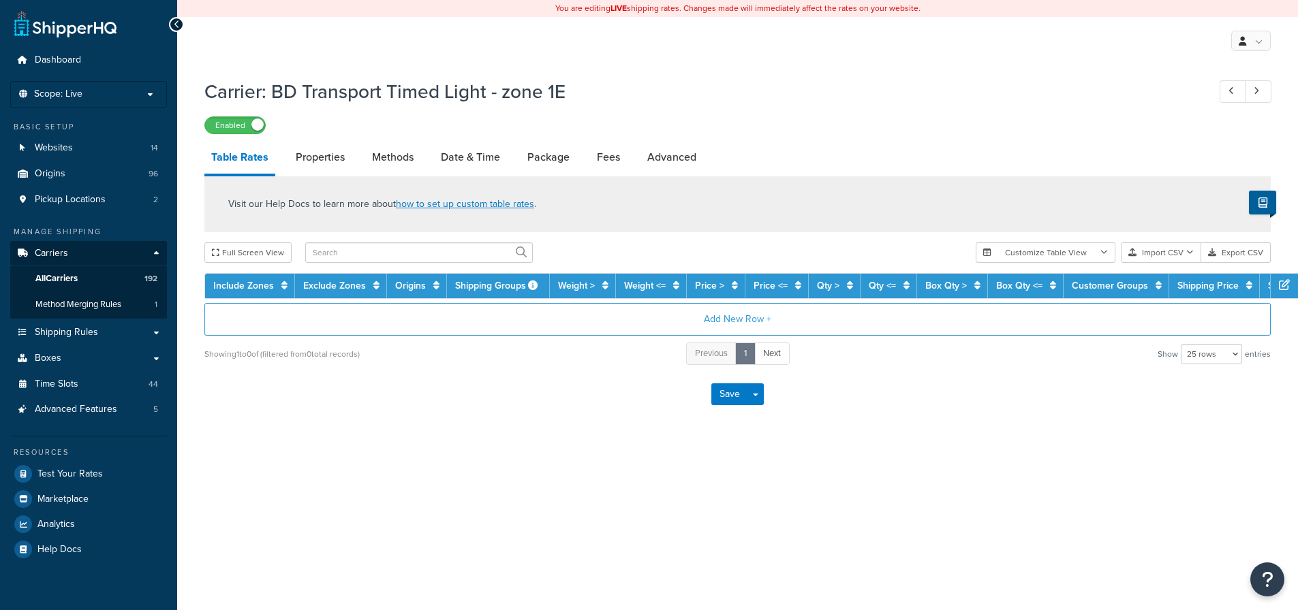
select select "25"
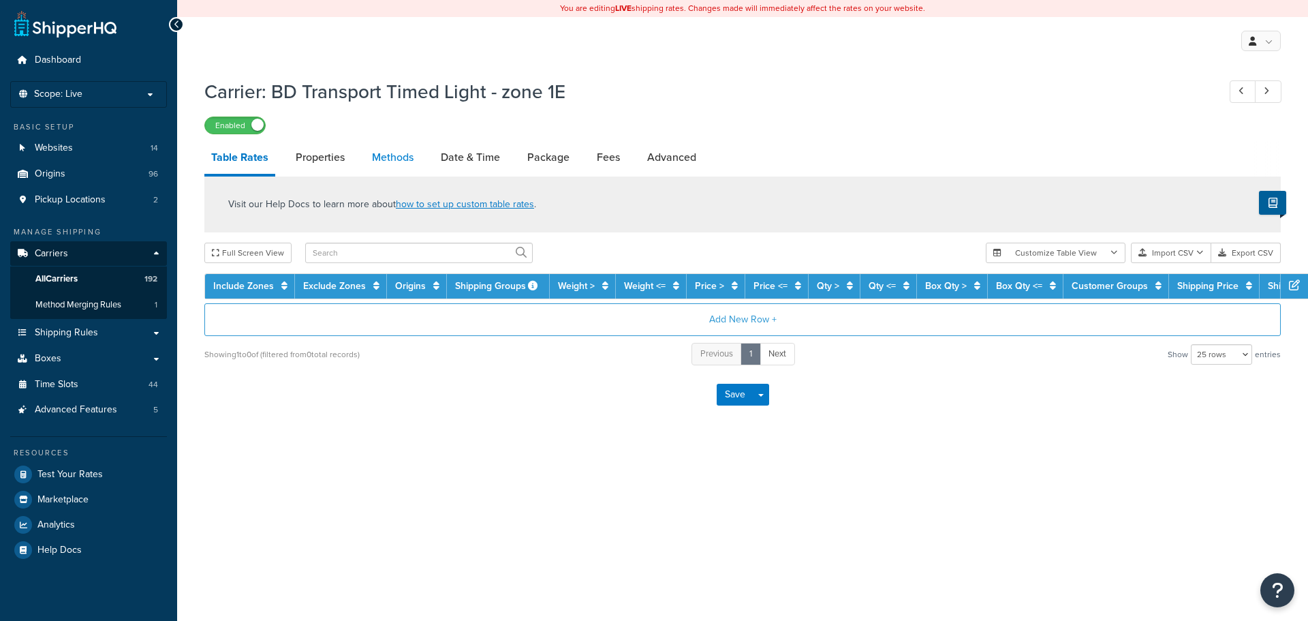
click at [396, 150] on link "Methods" at bounding box center [392, 157] width 55 height 33
select select "25"
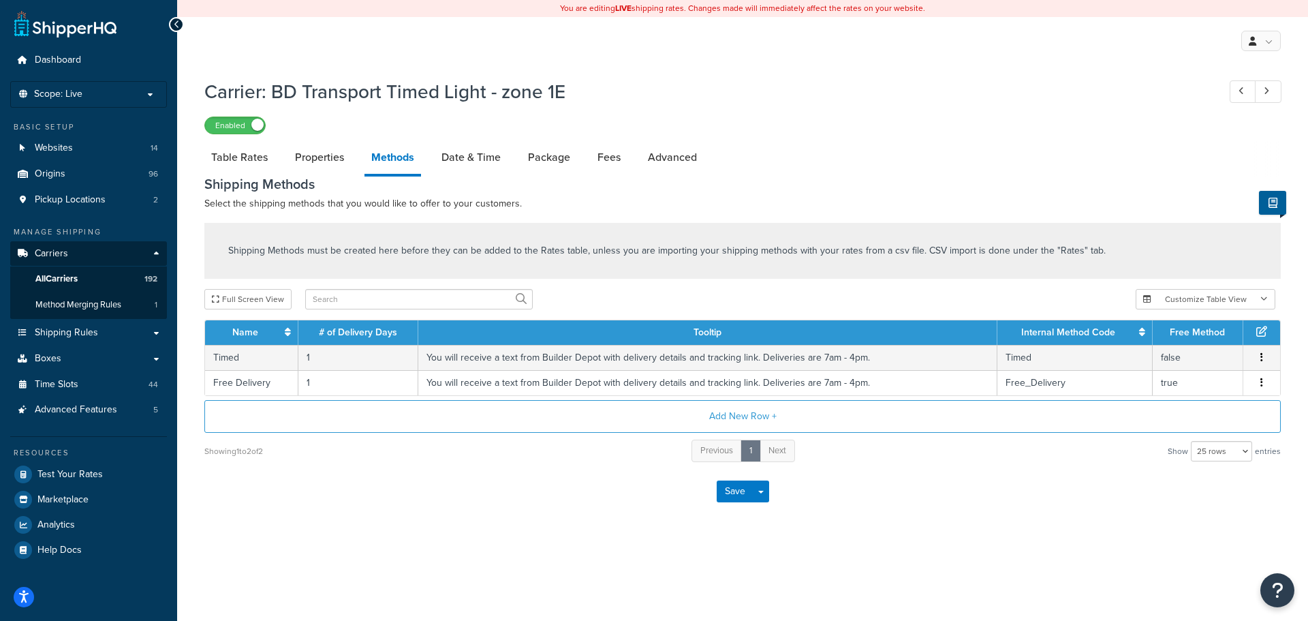
click at [431, 161] on li "Methods" at bounding box center [399, 158] width 70 height 35
click at [447, 161] on link "Date & Time" at bounding box center [471, 157] width 73 height 33
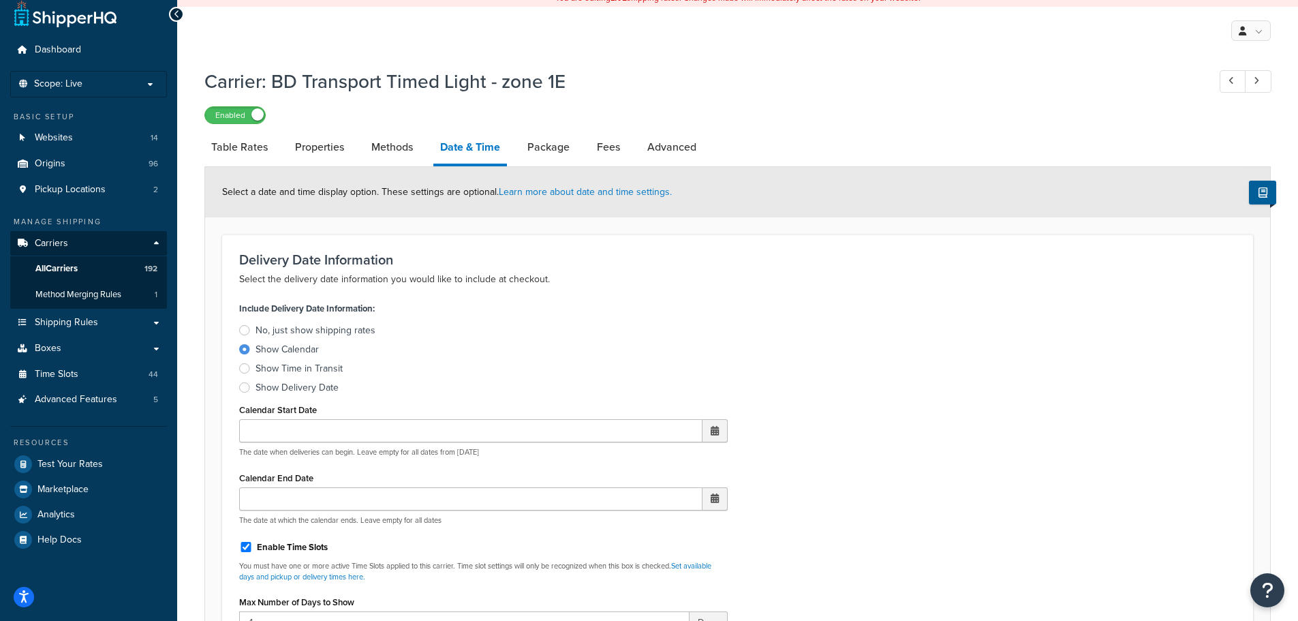
scroll to position [477, 0]
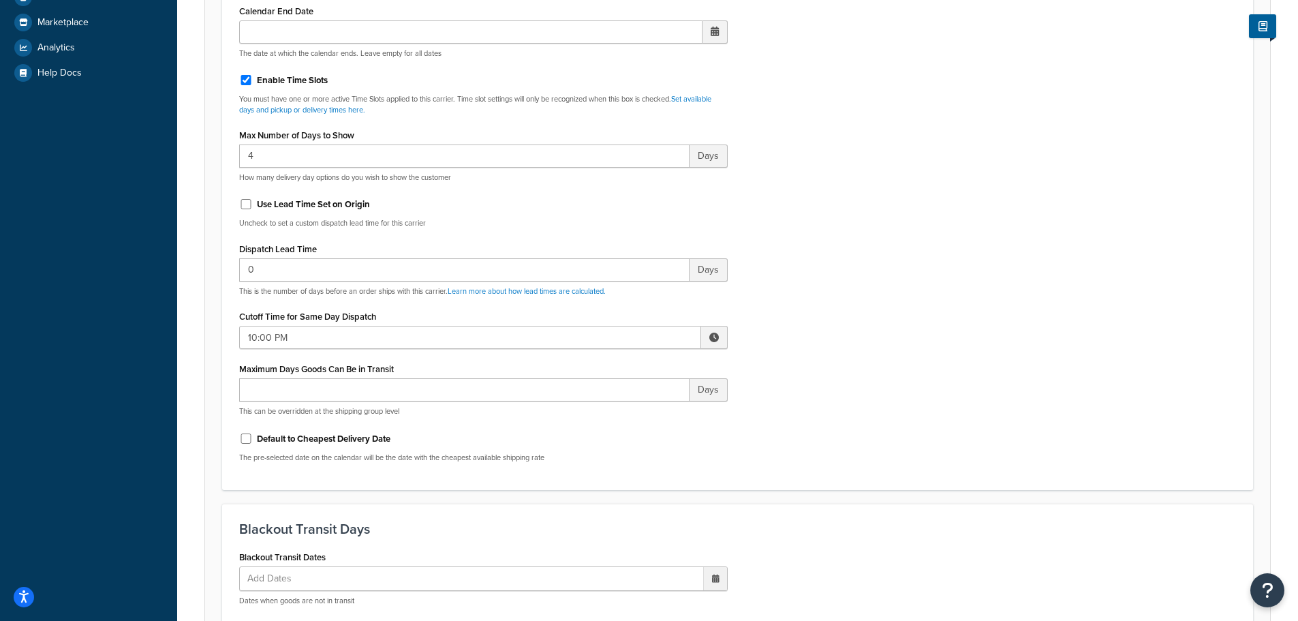
click at [266, 326] on div "Cutoff Time for Same Day Dispatch 10:00 PM ▲ 10 ▼ : ▲ 00 ▼ ▲ PM ▼" at bounding box center [483, 328] width 488 height 42
click at [281, 337] on input "10:00 PM" at bounding box center [470, 337] width 462 height 23
click at [618, 405] on span "▼" at bounding box center [613, 407] width 27 height 27
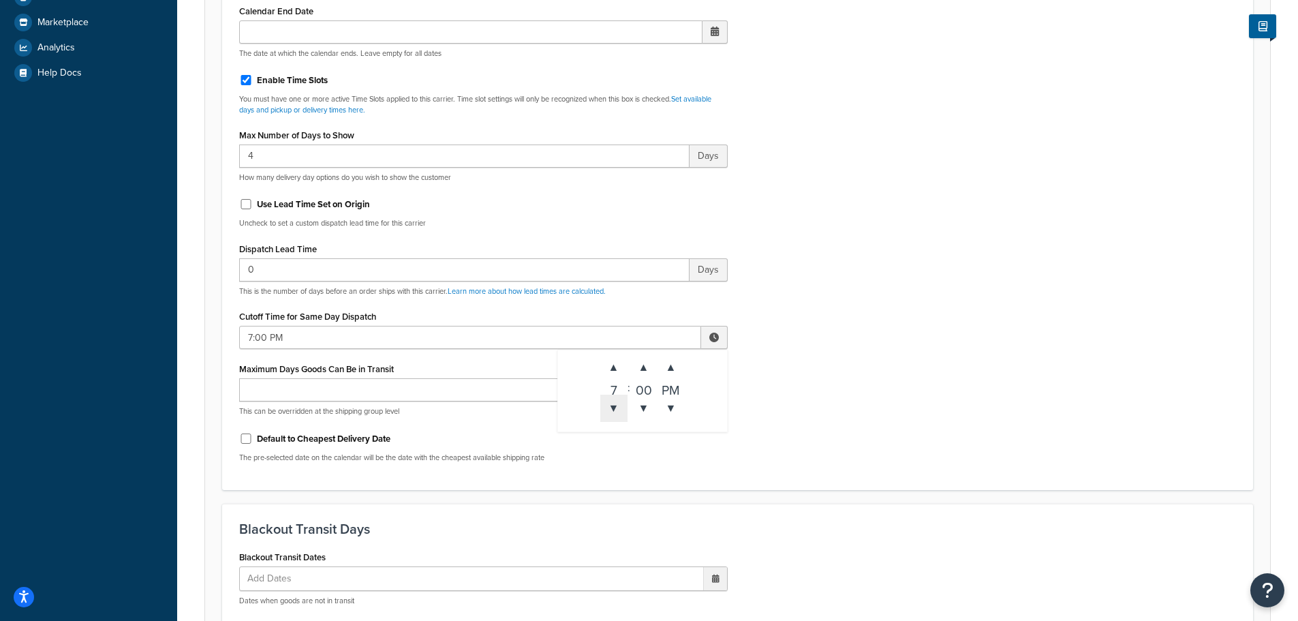
click at [618, 405] on span "▼" at bounding box center [613, 407] width 27 height 27
type input "3:00 PM"
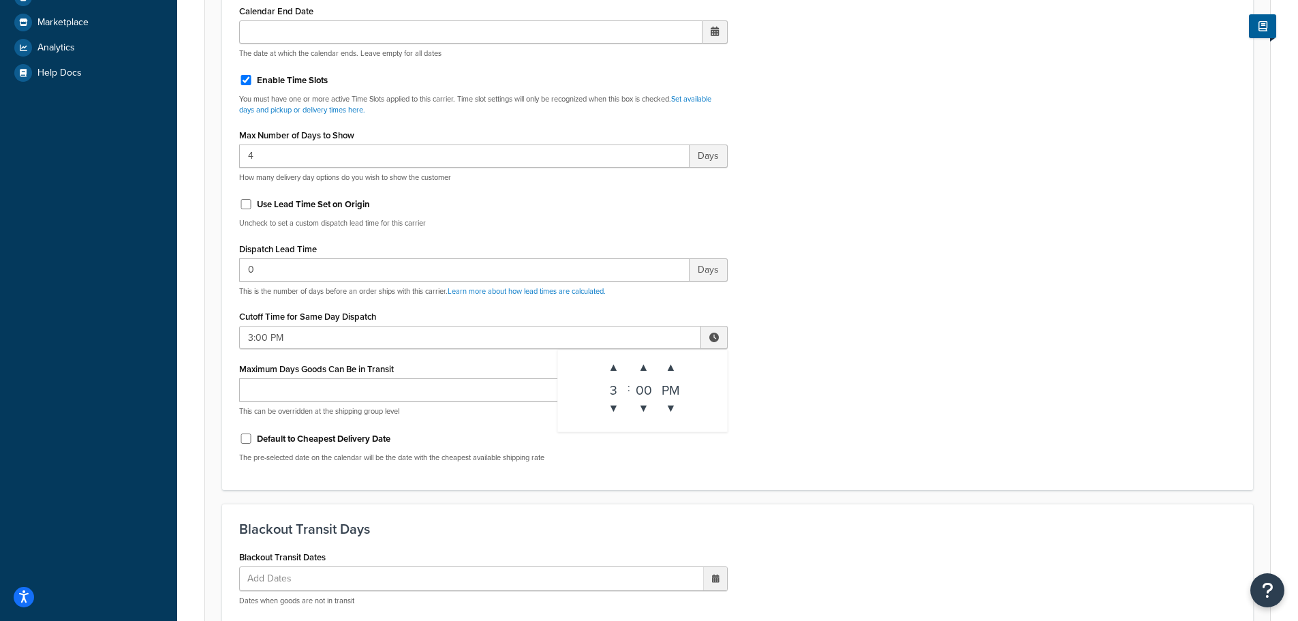
click at [885, 351] on div "Include Delivery Date Information: No, just show shipping rates Show Calendar S…" at bounding box center [737, 152] width 1017 height 641
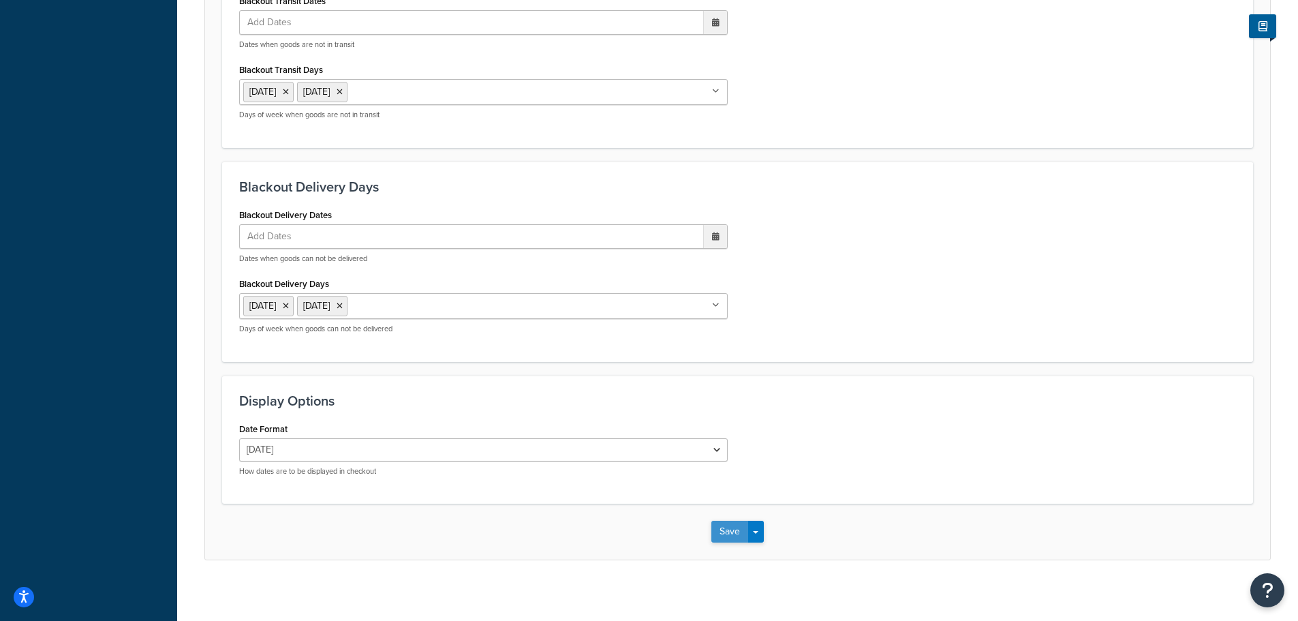
scroll to position [1041, 0]
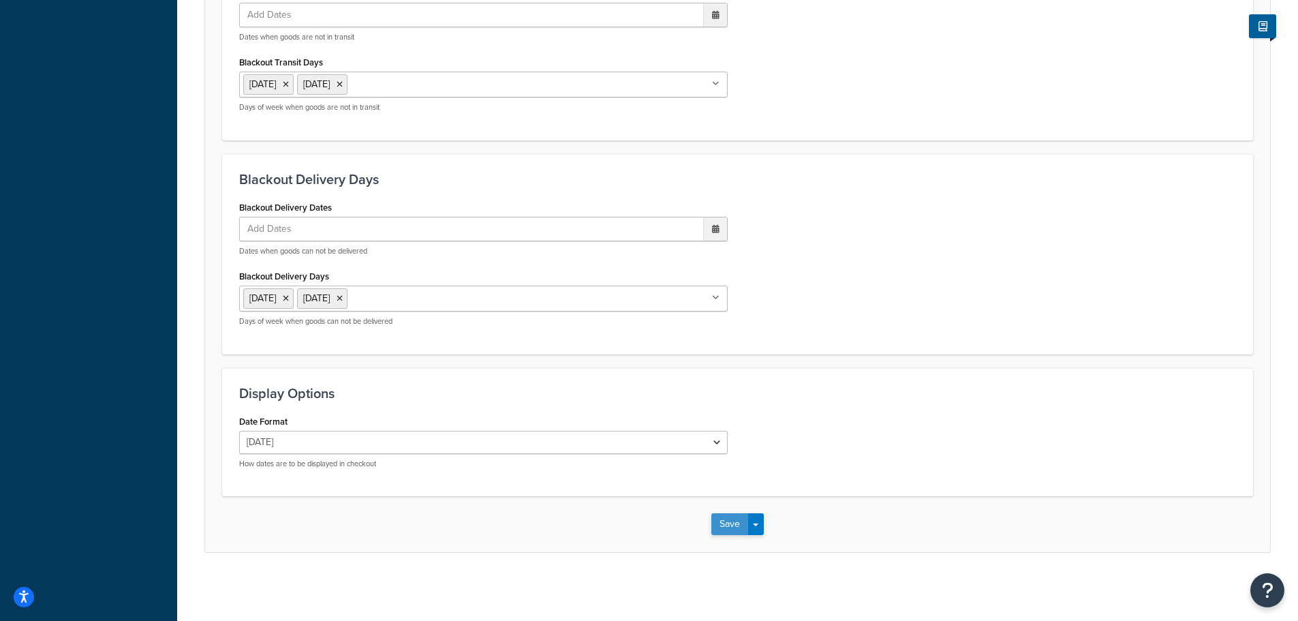
click at [727, 527] on button "Save" at bounding box center [729, 524] width 37 height 22
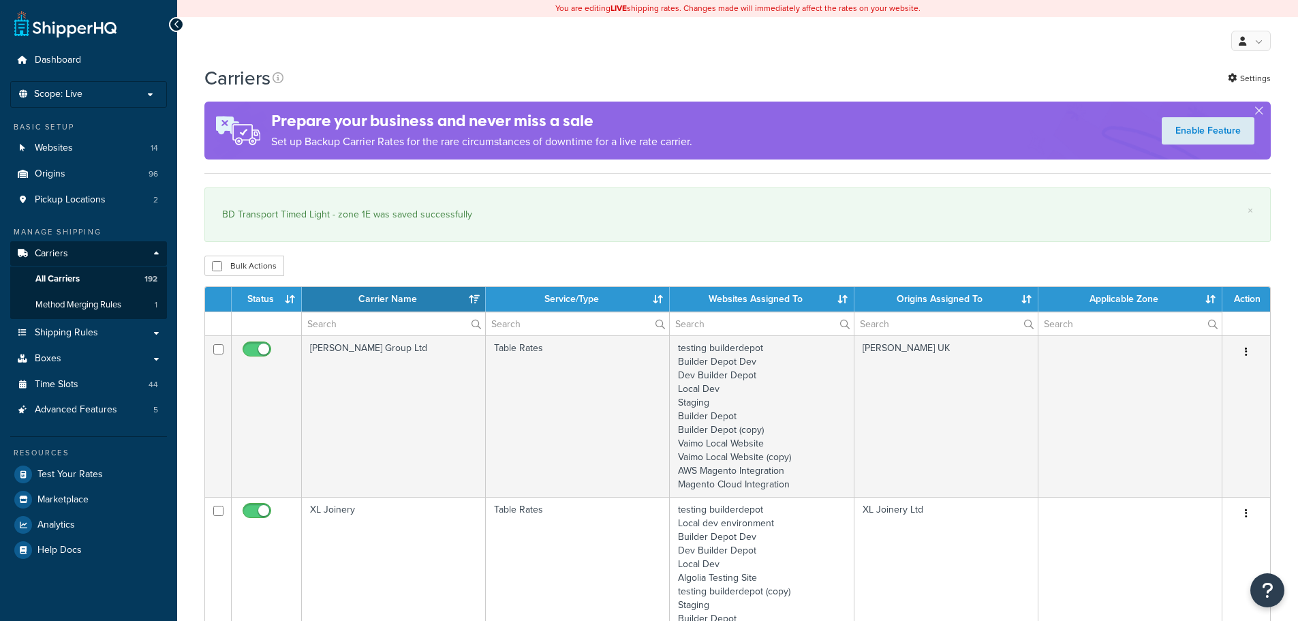
select select "15"
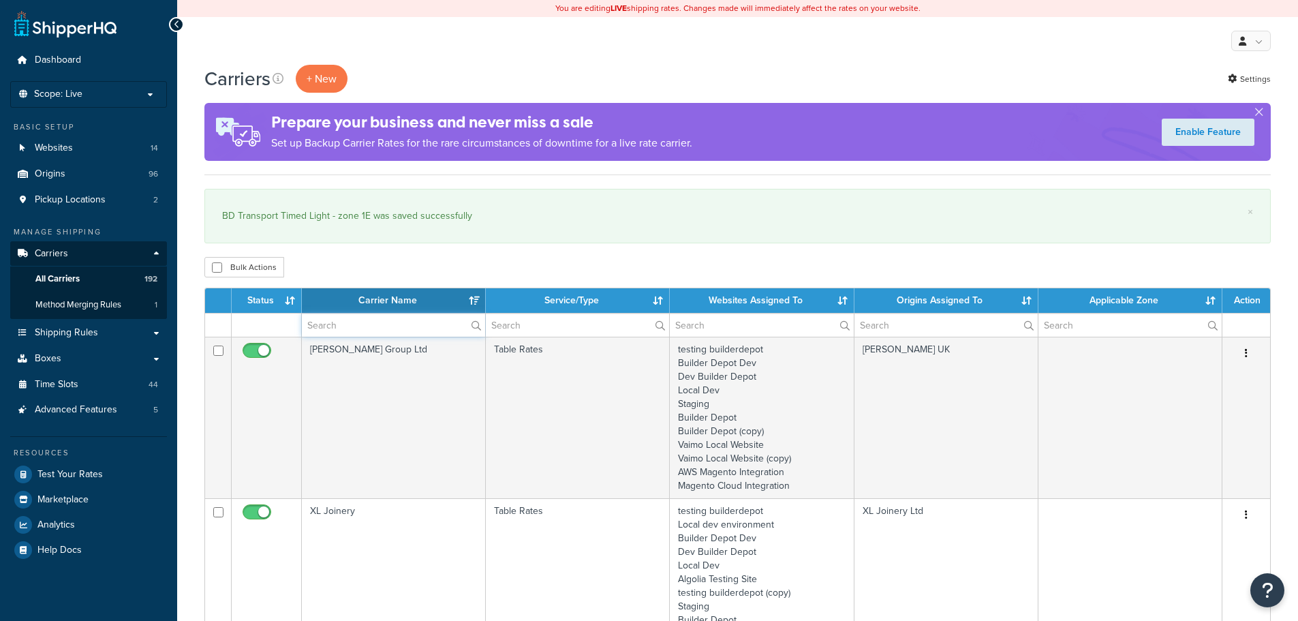
click at [335, 326] on input "text" at bounding box center [393, 324] width 183 height 23
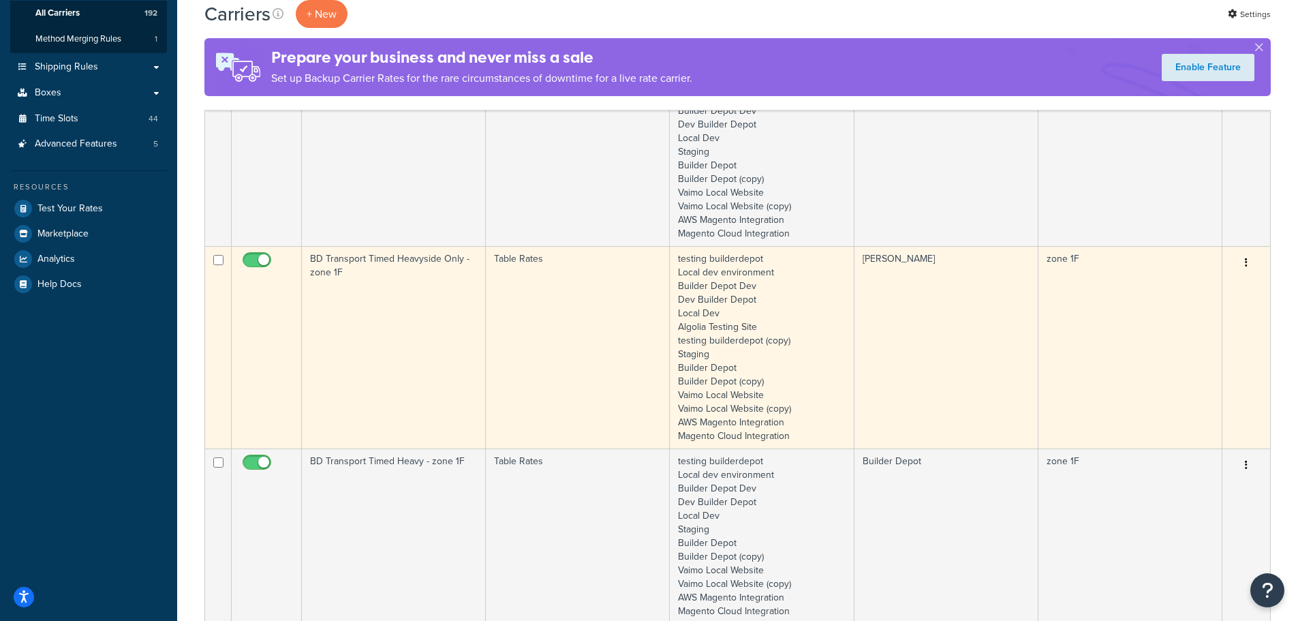
scroll to position [272, 0]
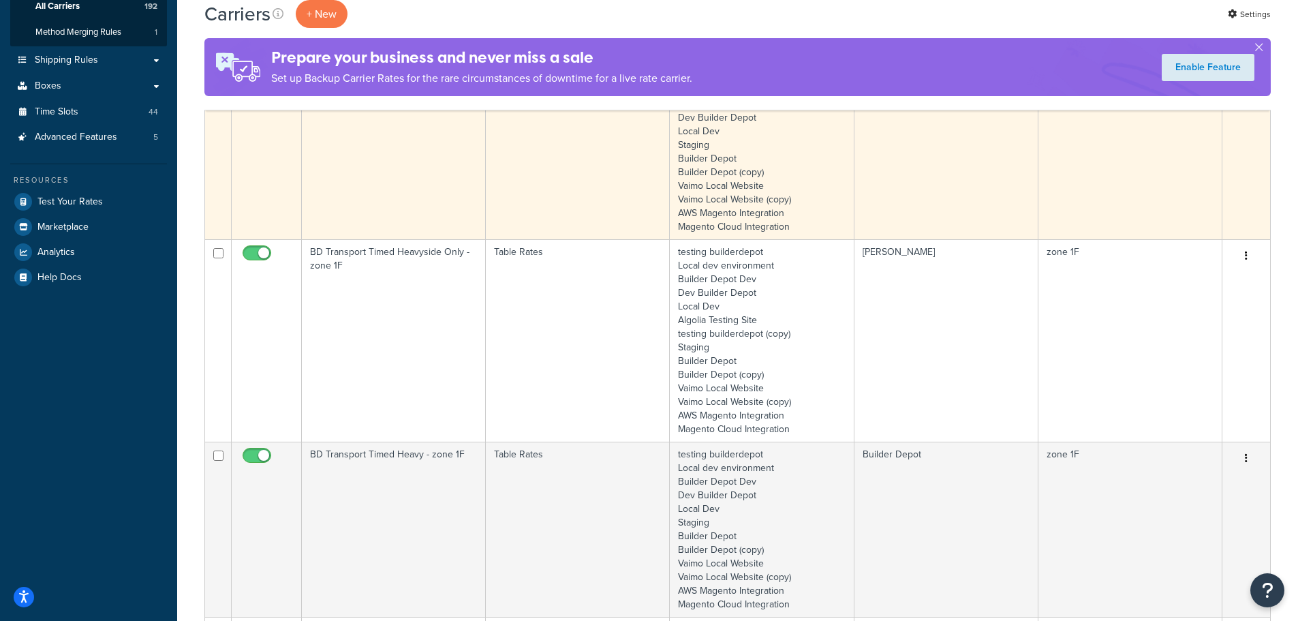
type input "1f"
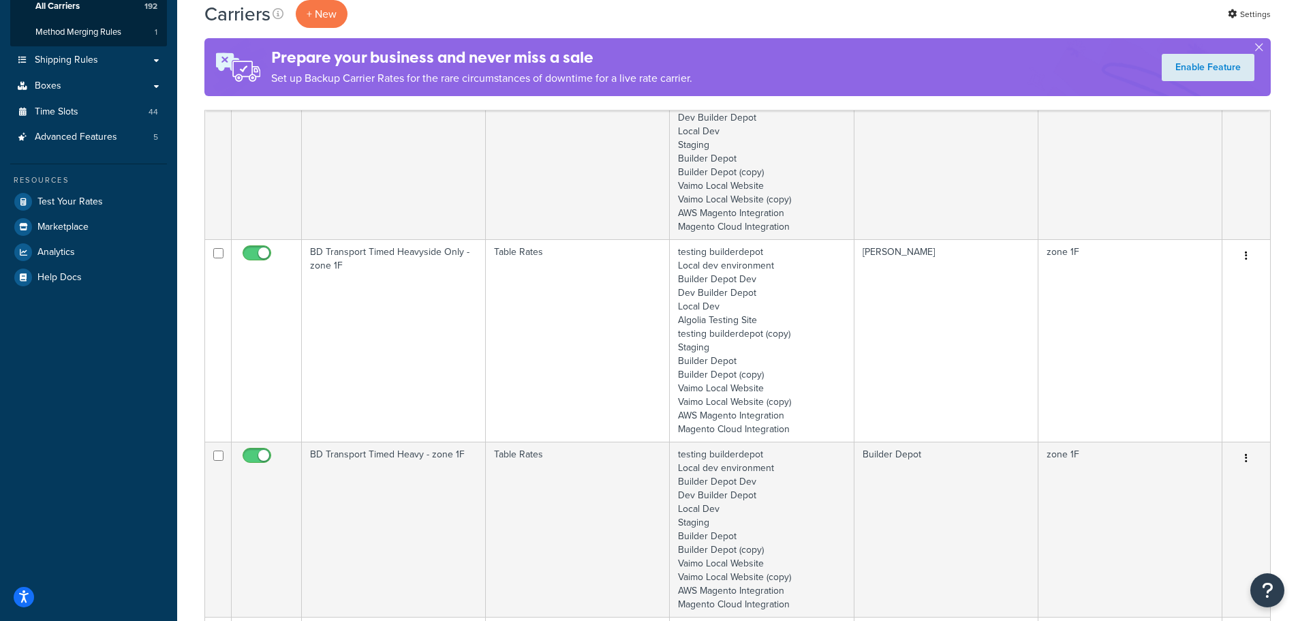
click at [322, 196] on td "BD Transport Timed Light - zone 1F" at bounding box center [394, 151] width 184 height 175
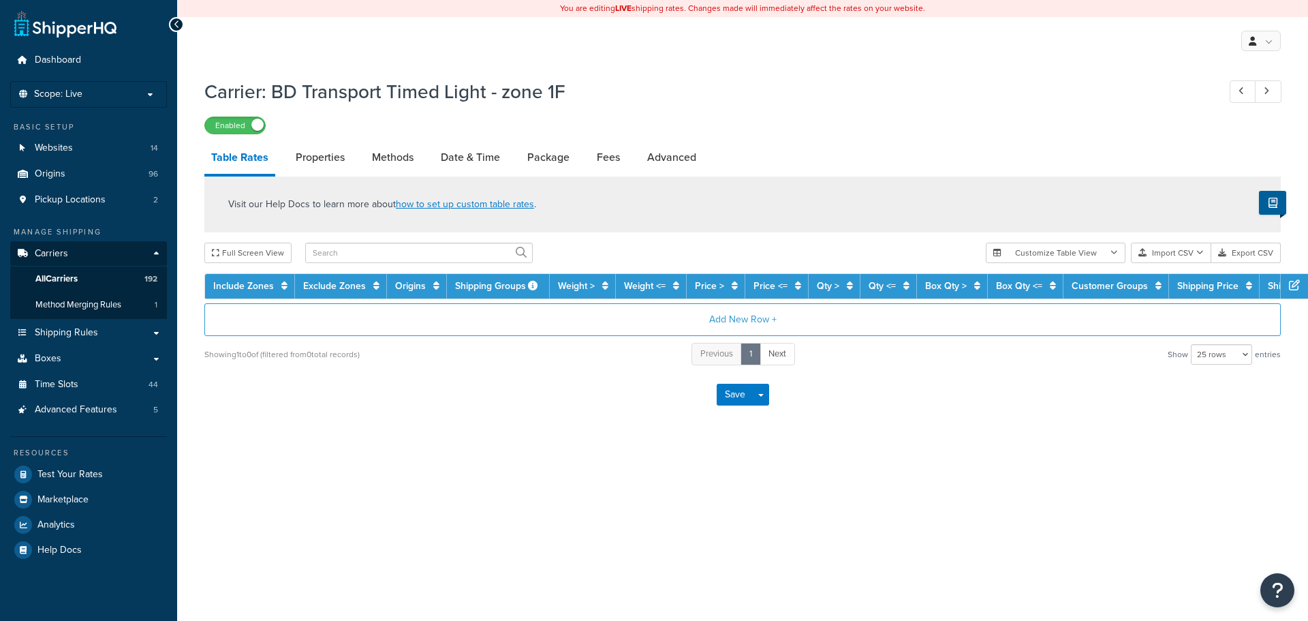
select select "25"
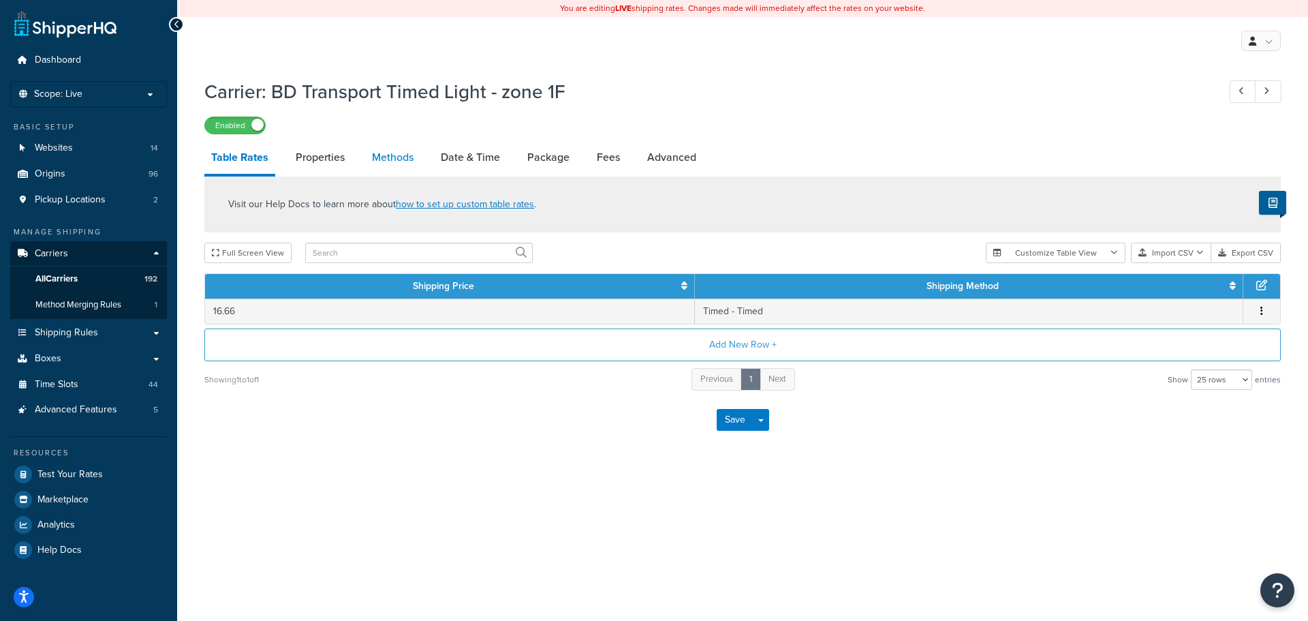
click at [392, 161] on link "Methods" at bounding box center [392, 157] width 55 height 33
select select "25"
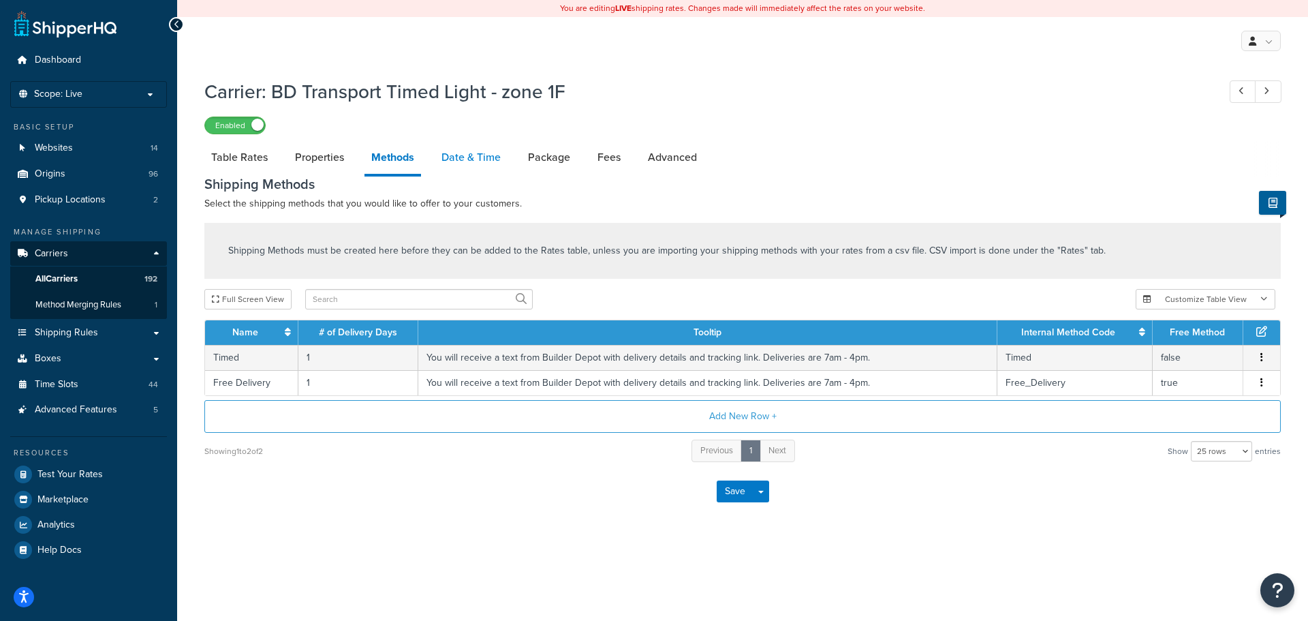
click at [463, 163] on link "Date & Time" at bounding box center [471, 157] width 73 height 33
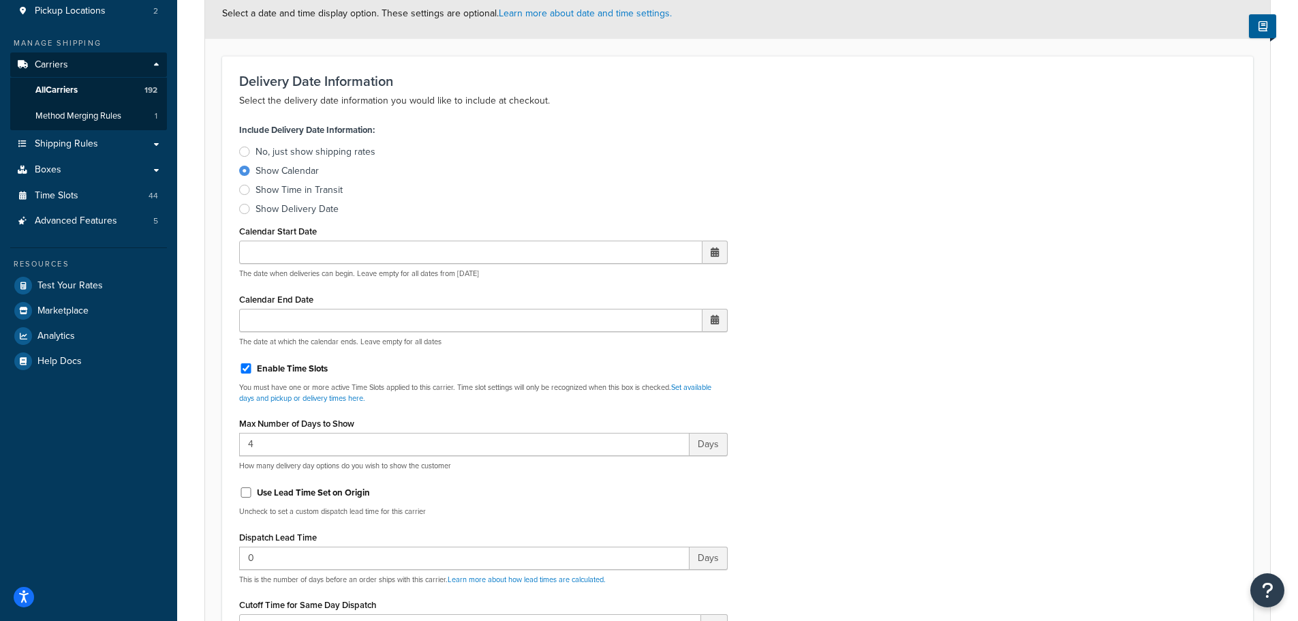
scroll to position [477, 0]
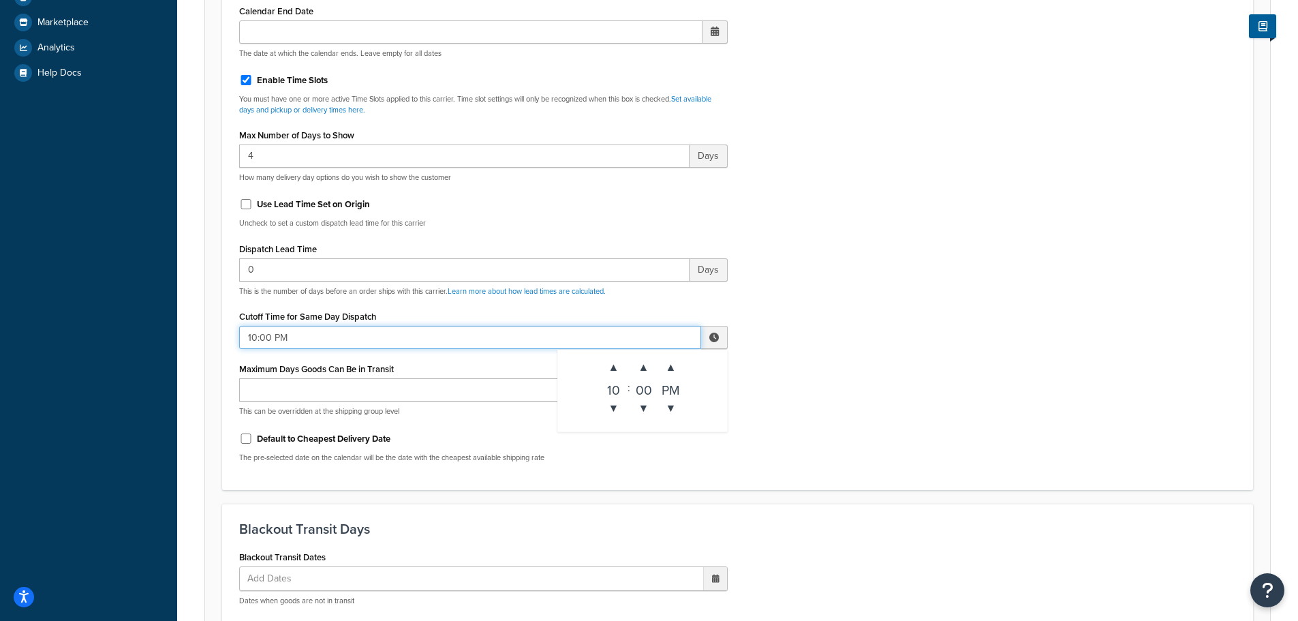
click at [279, 341] on input "10:00 PM" at bounding box center [470, 337] width 462 height 23
click at [603, 368] on span "▲" at bounding box center [613, 367] width 27 height 27
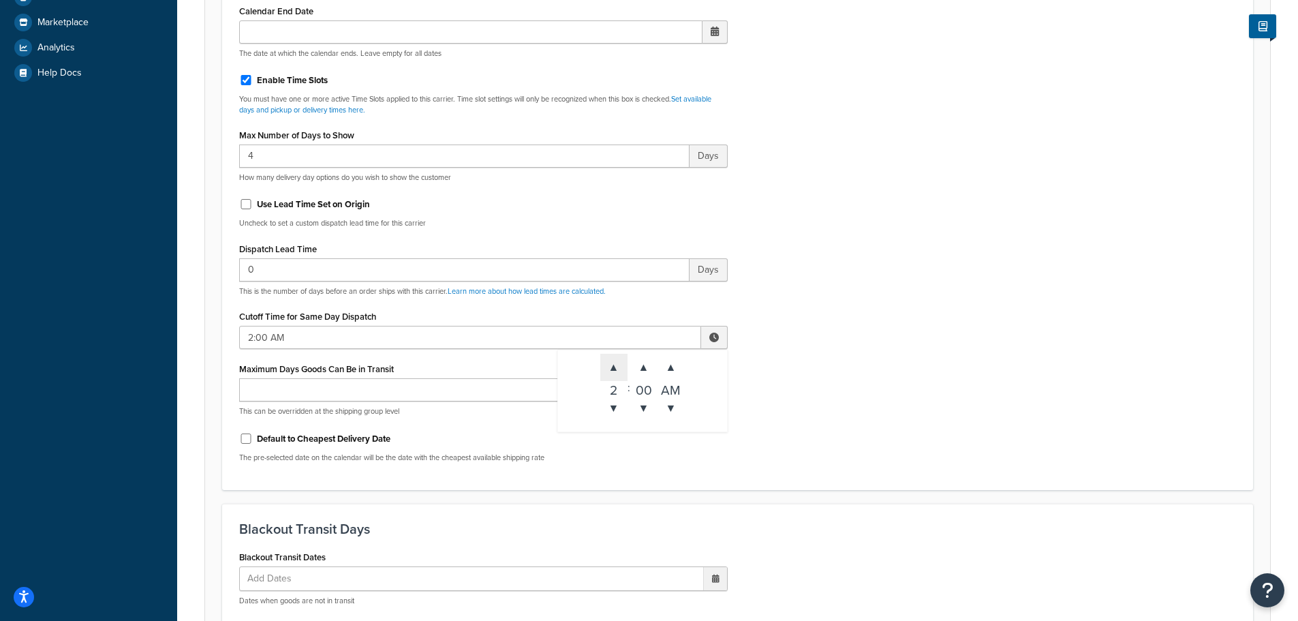
click at [603, 368] on span "▲" at bounding box center [613, 367] width 27 height 27
click at [615, 416] on span "▼" at bounding box center [613, 407] width 27 height 27
click at [614, 416] on span "▼" at bounding box center [613, 407] width 27 height 27
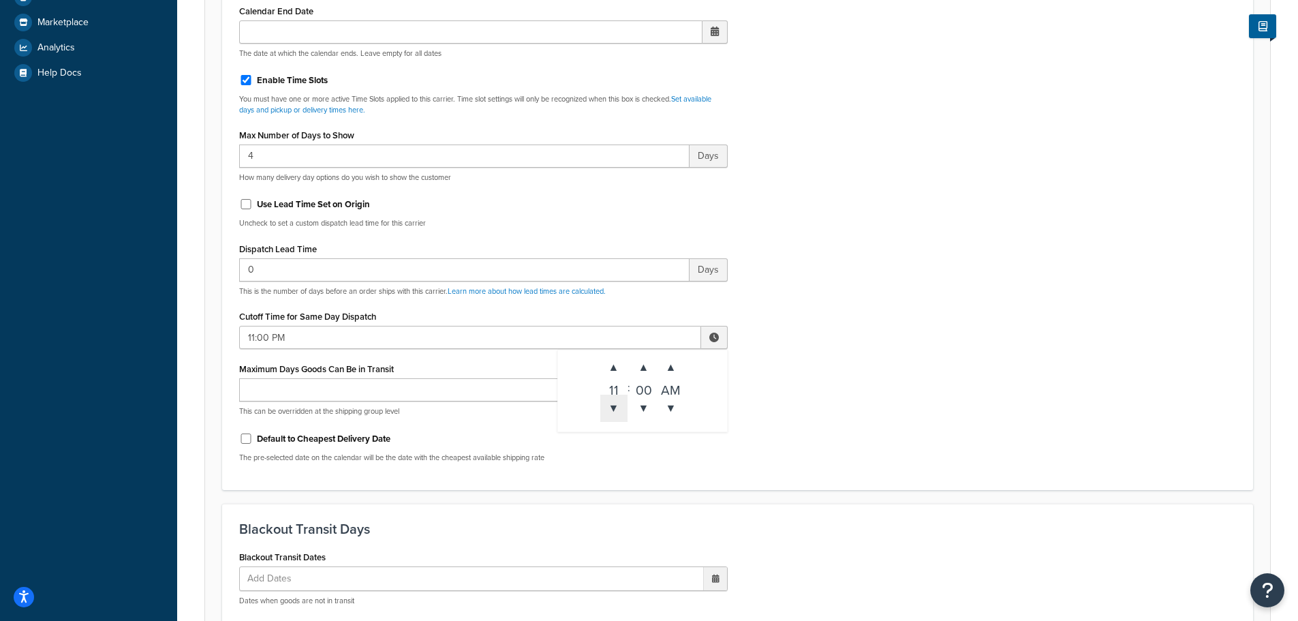
click at [614, 416] on span "▼" at bounding box center [613, 407] width 27 height 27
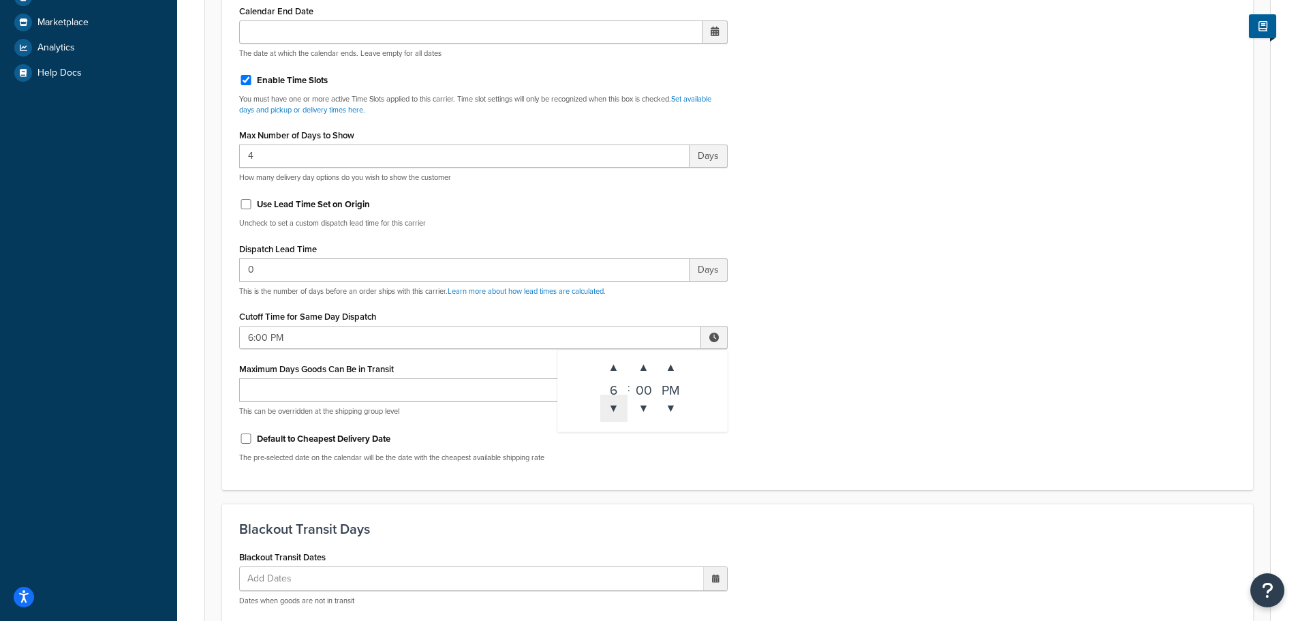
click at [614, 416] on span "▼" at bounding box center [613, 407] width 27 height 27
type input "3:00 PM"
click at [872, 376] on div "Include Delivery Date Information: No, just show shipping rates Show Calendar S…" at bounding box center [737, 152] width 1017 height 641
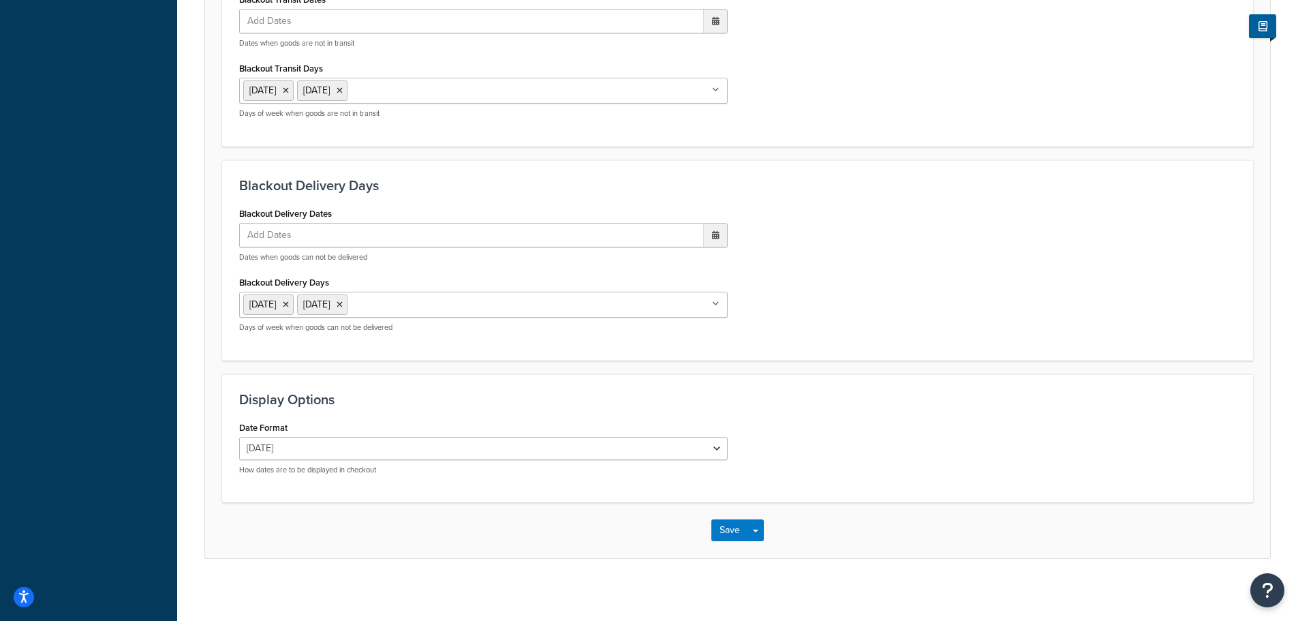
scroll to position [1041, 0]
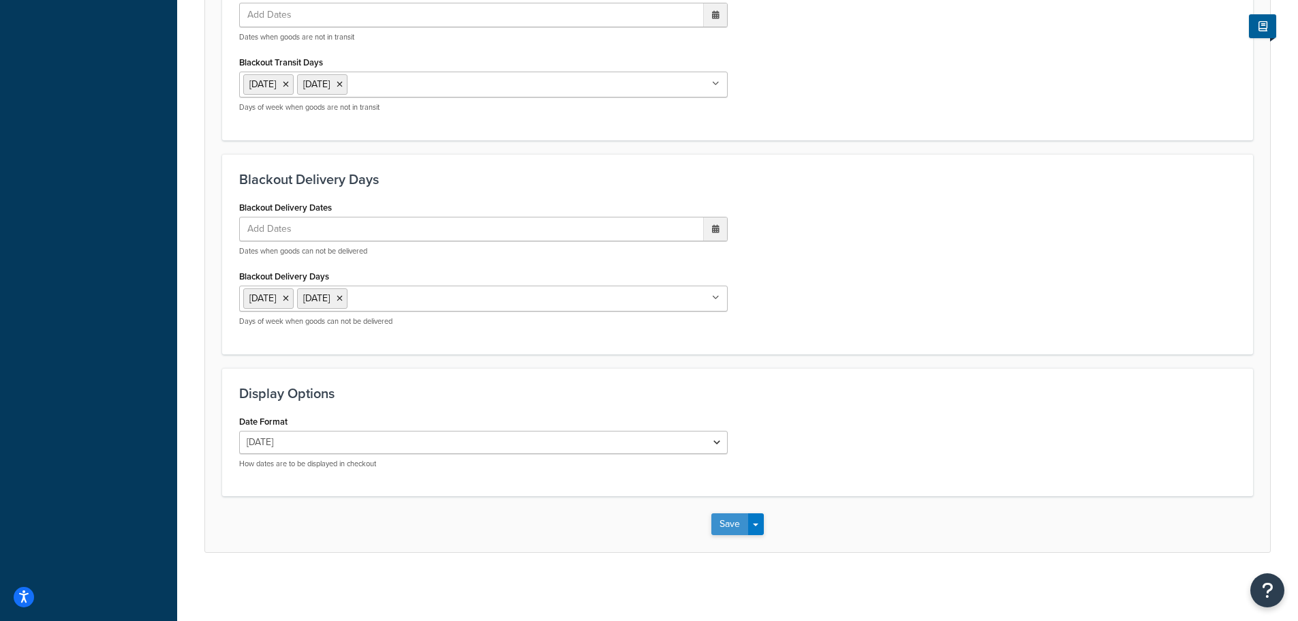
click at [725, 531] on button "Save" at bounding box center [729, 524] width 37 height 22
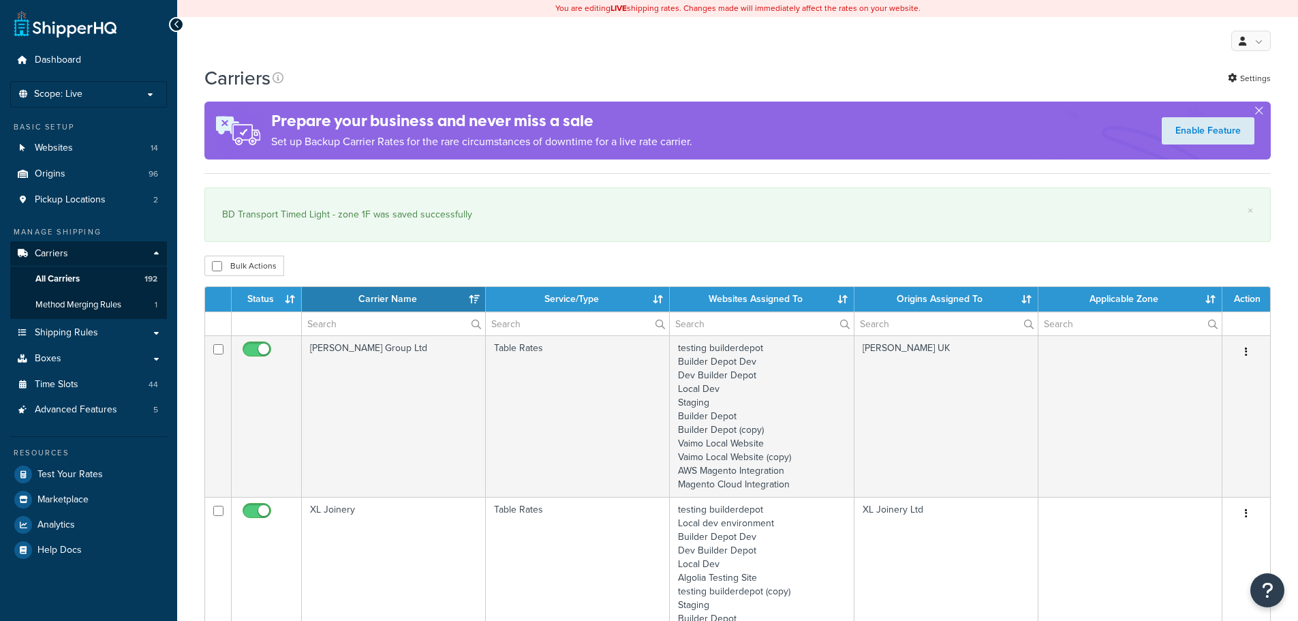
select select "15"
